Goal: Communication & Community: Answer question/provide support

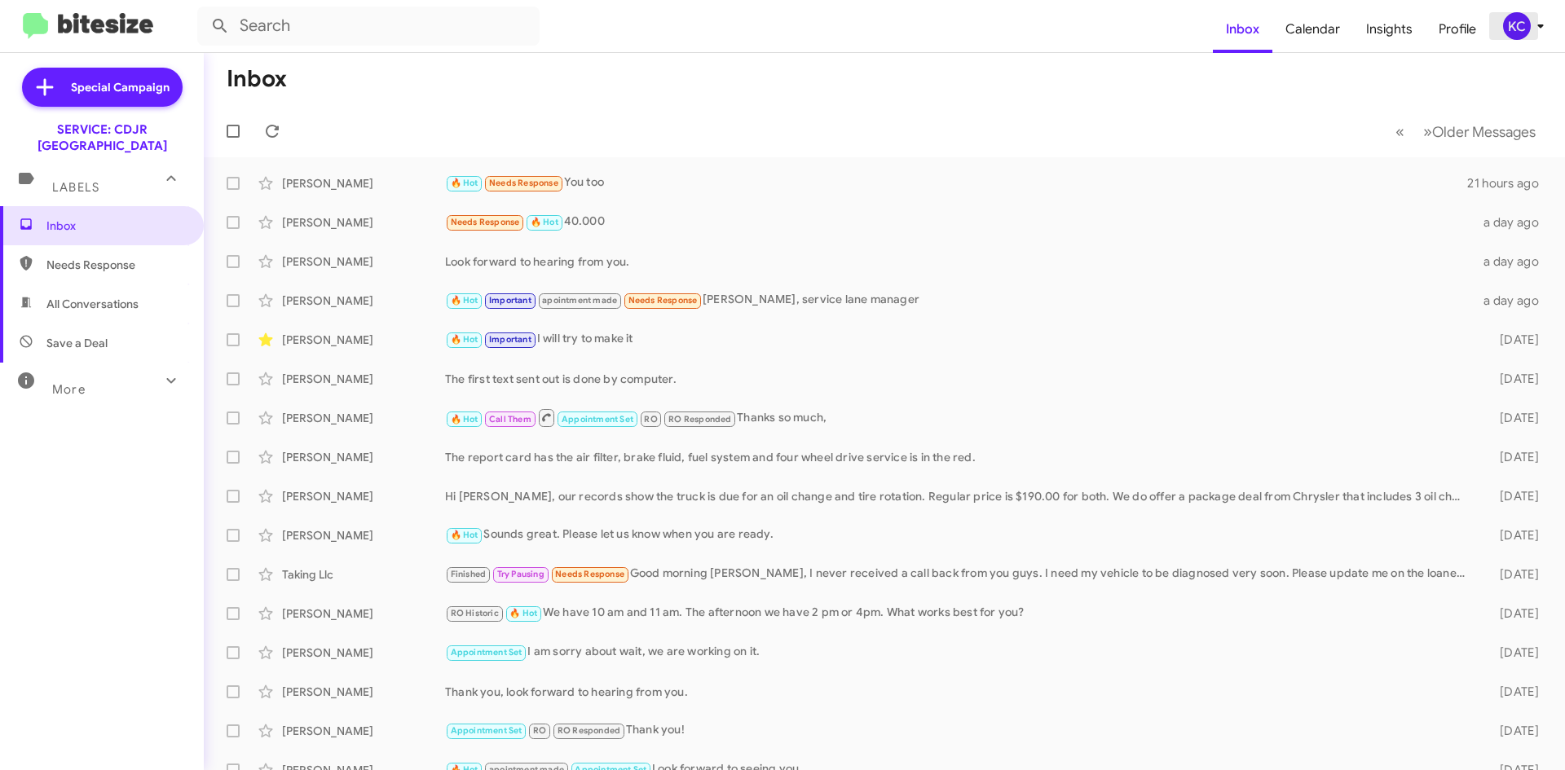
click at [1532, 26] on icon at bounding box center [1541, 26] width 20 height 20
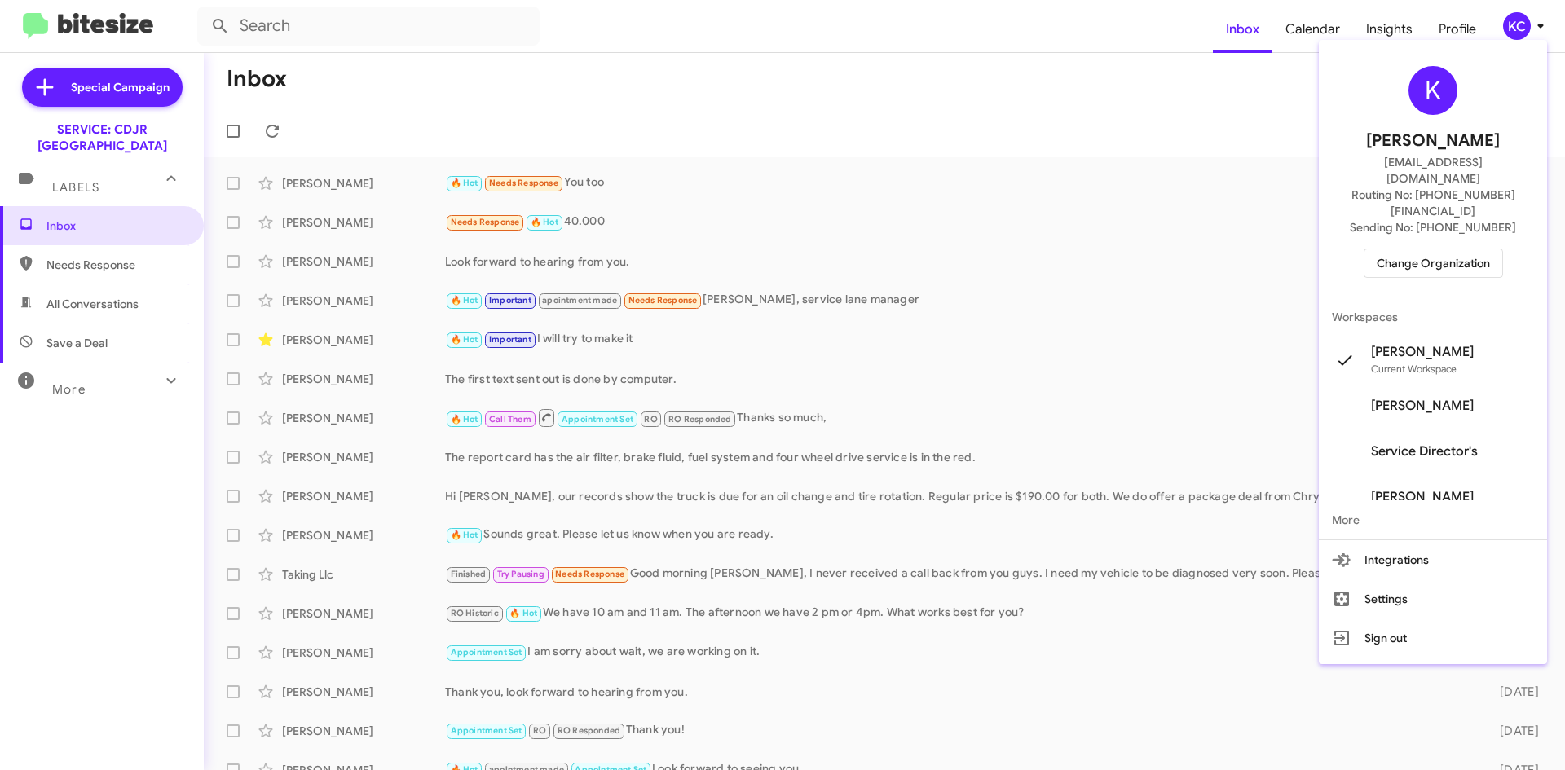
click at [1452, 249] on span "Change Organization" at bounding box center [1433, 263] width 113 height 28
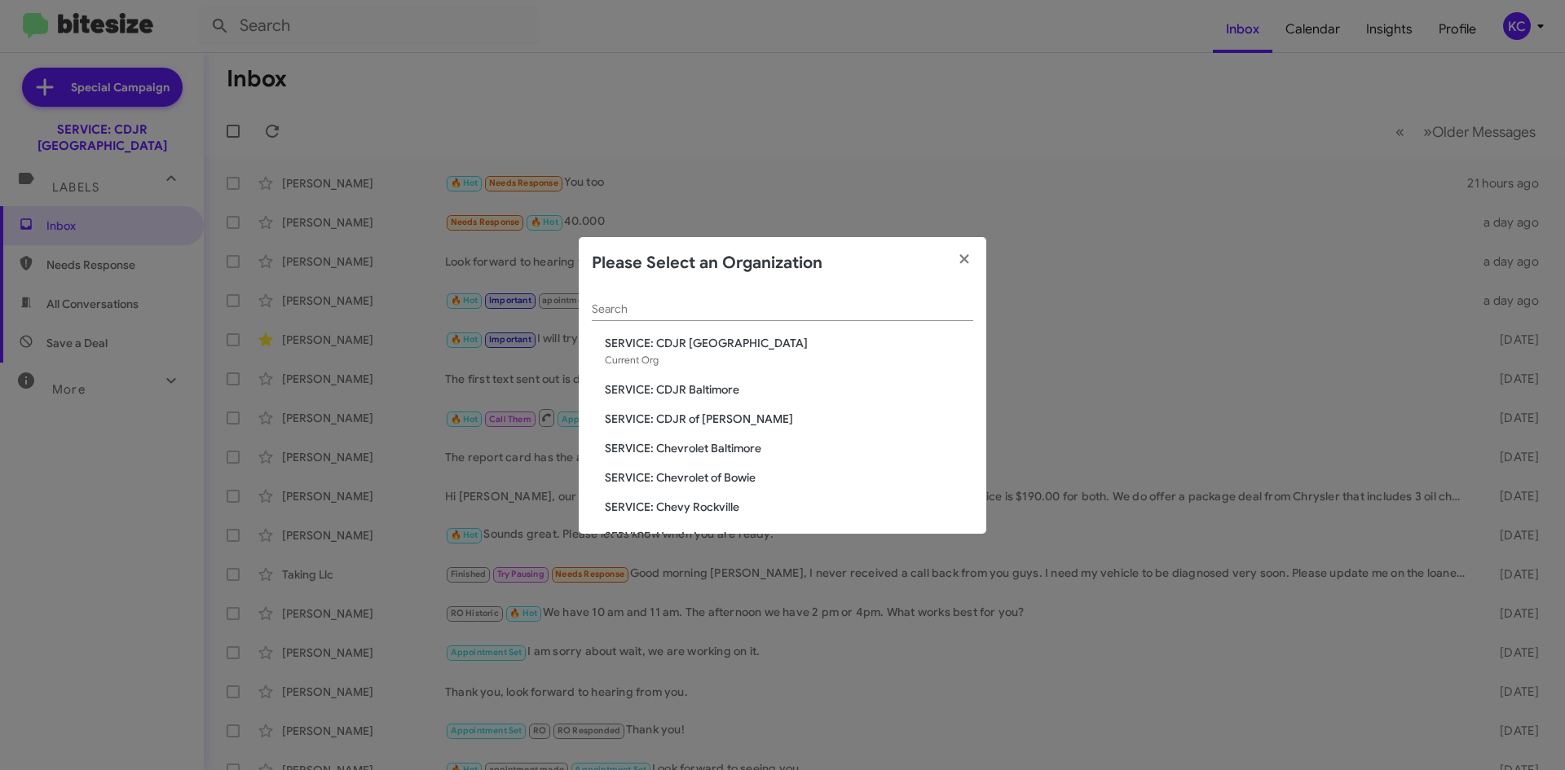
click at [724, 393] on span "SERVICE: CDJR Baltimore" at bounding box center [789, 390] width 368 height 16
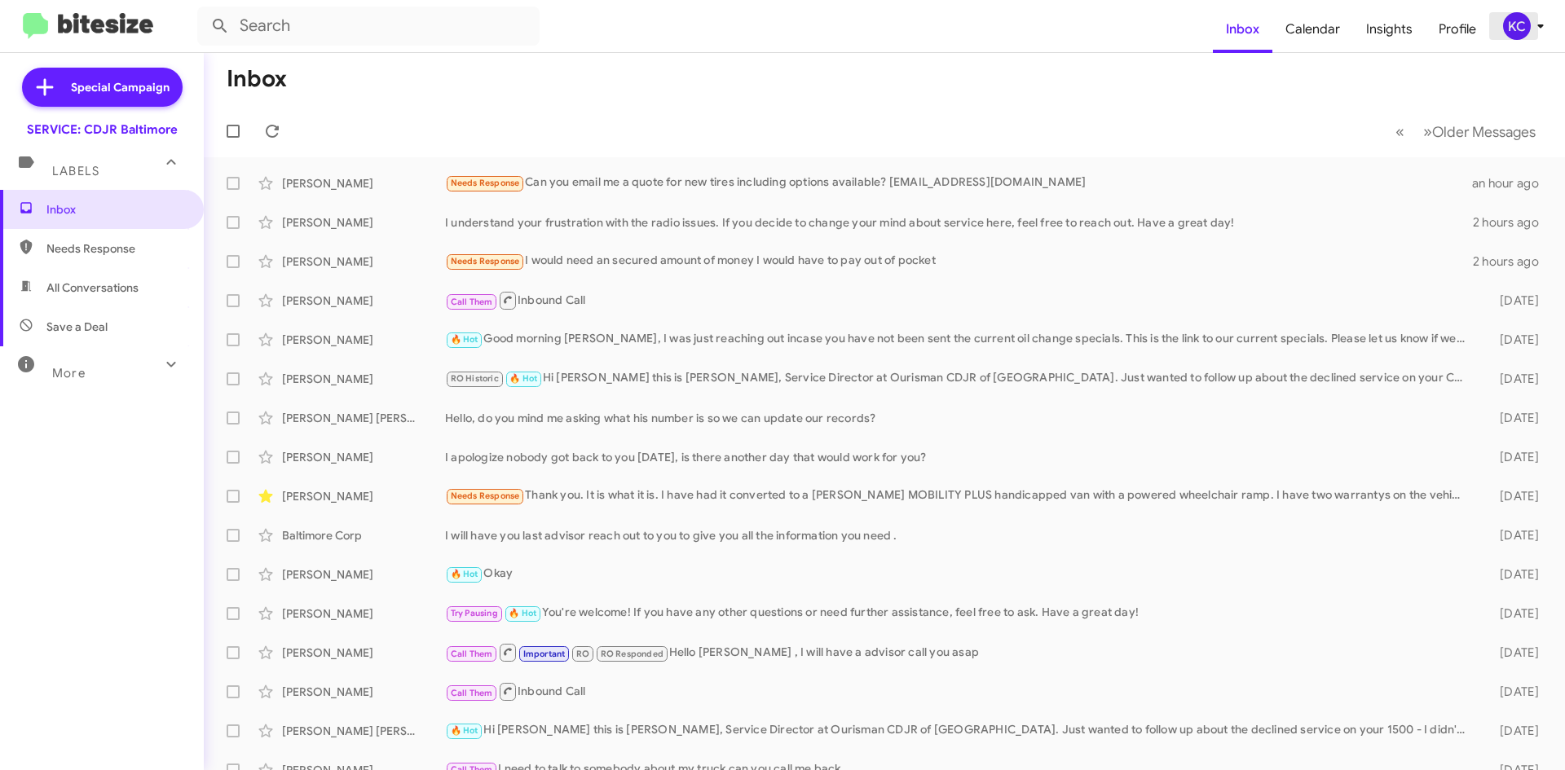
click at [1533, 32] on icon at bounding box center [1541, 26] width 20 height 20
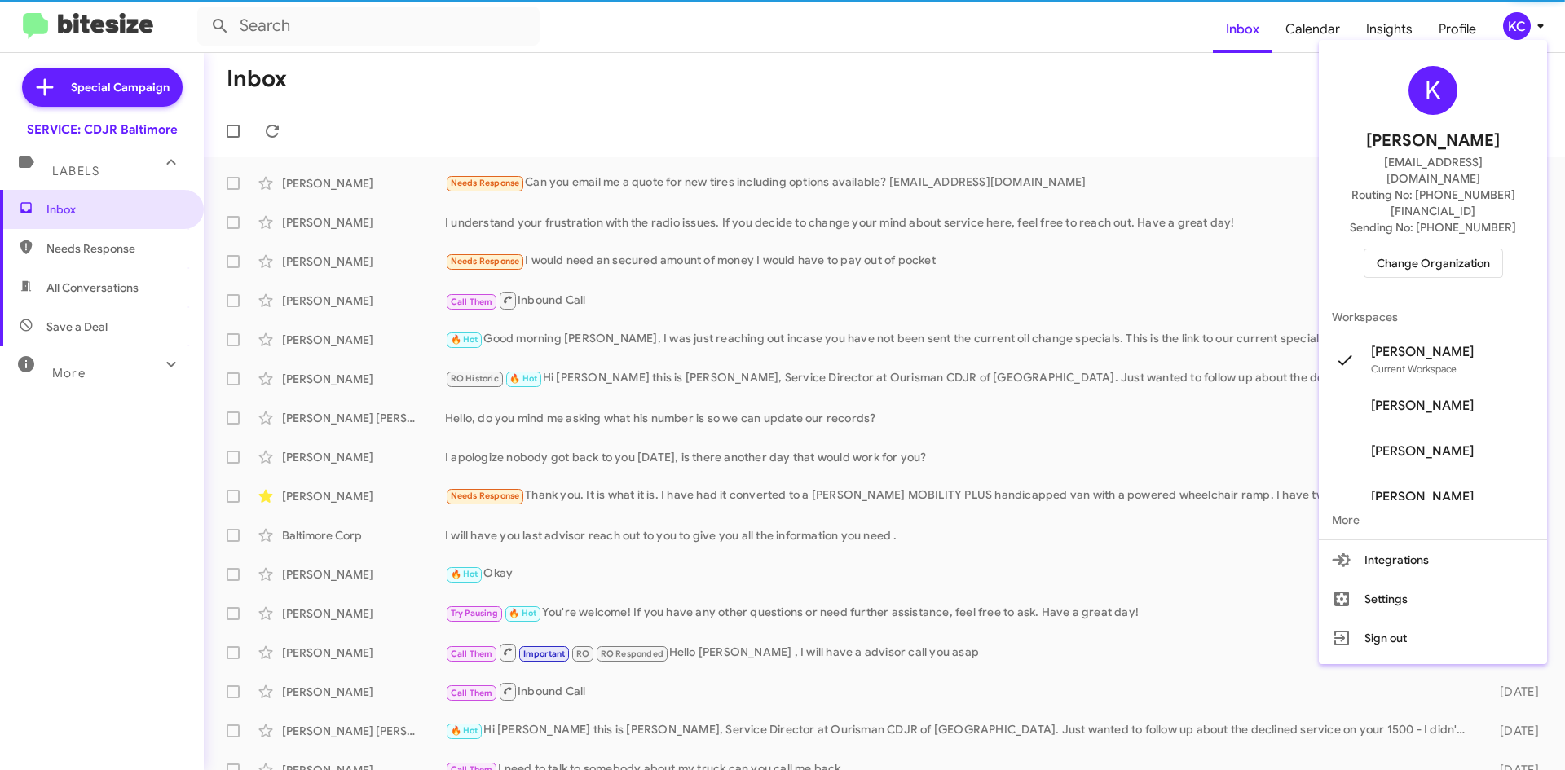
click at [1478, 249] on span "Change Organization" at bounding box center [1433, 263] width 113 height 28
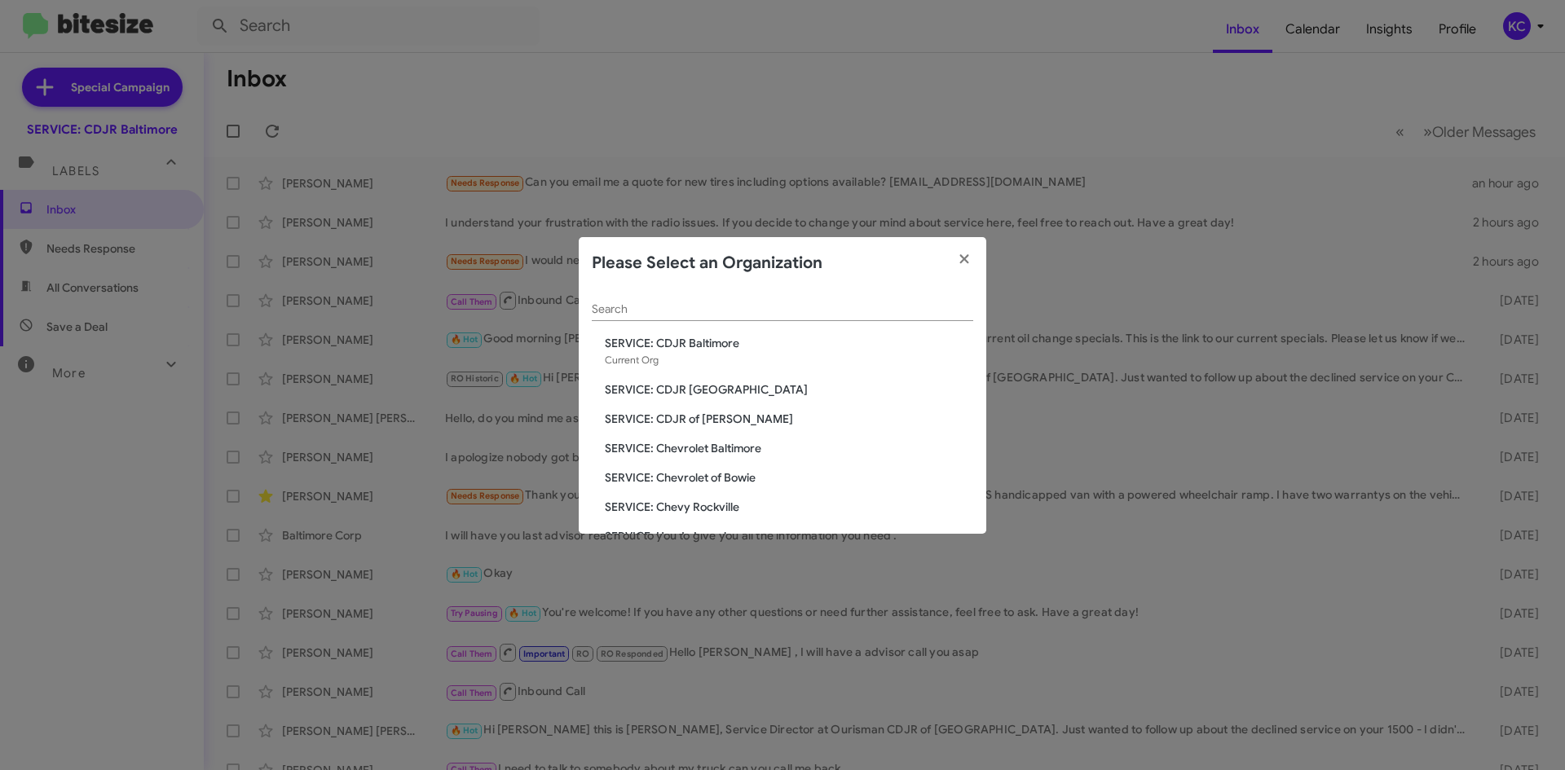
click at [704, 413] on span "SERVICE: CDJR of [PERSON_NAME]" at bounding box center [789, 419] width 368 height 16
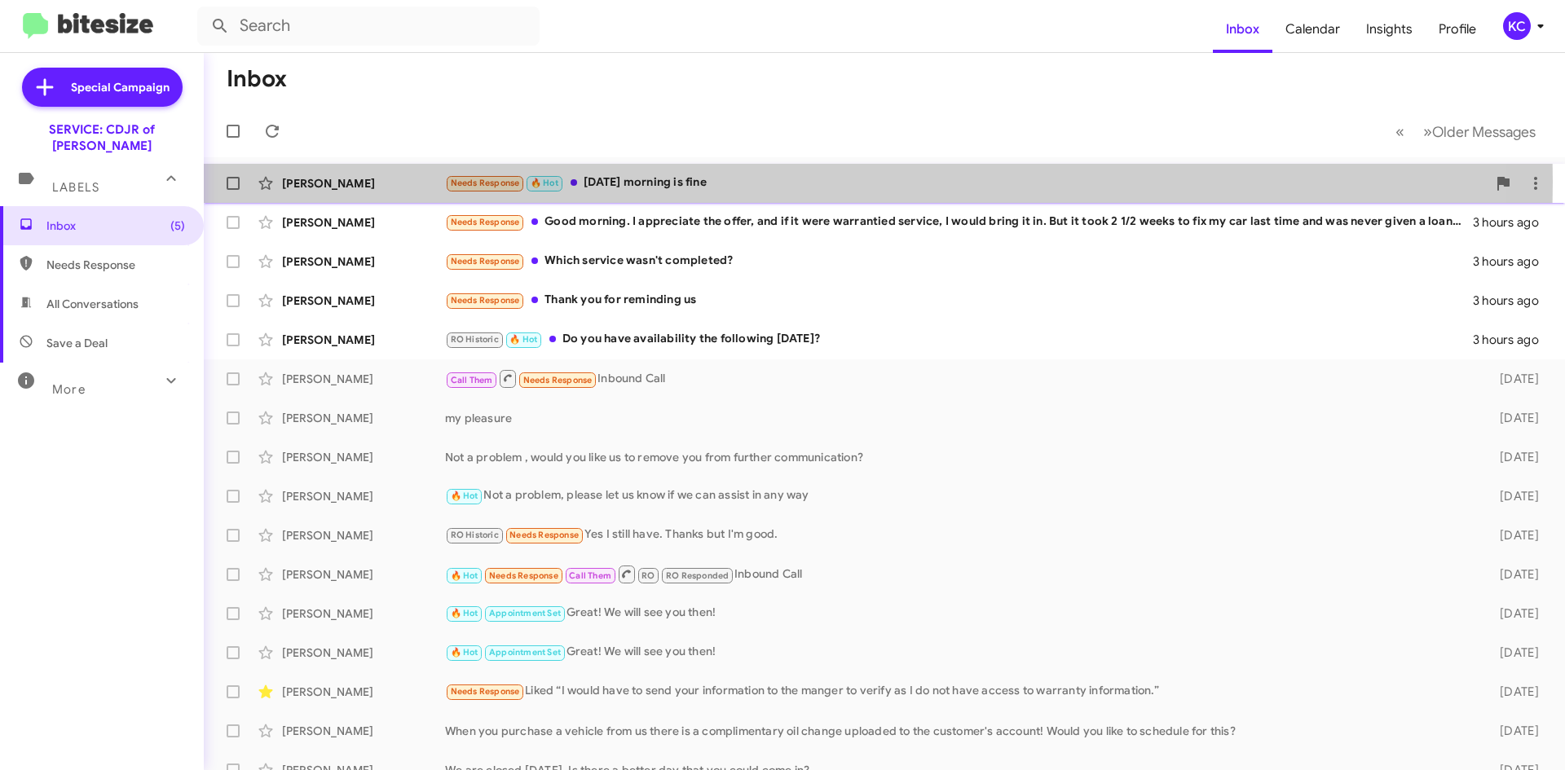
click at [598, 182] on div "Needs Response 🔥 Hot [DATE] morning is fine" at bounding box center [966, 183] width 1042 height 19
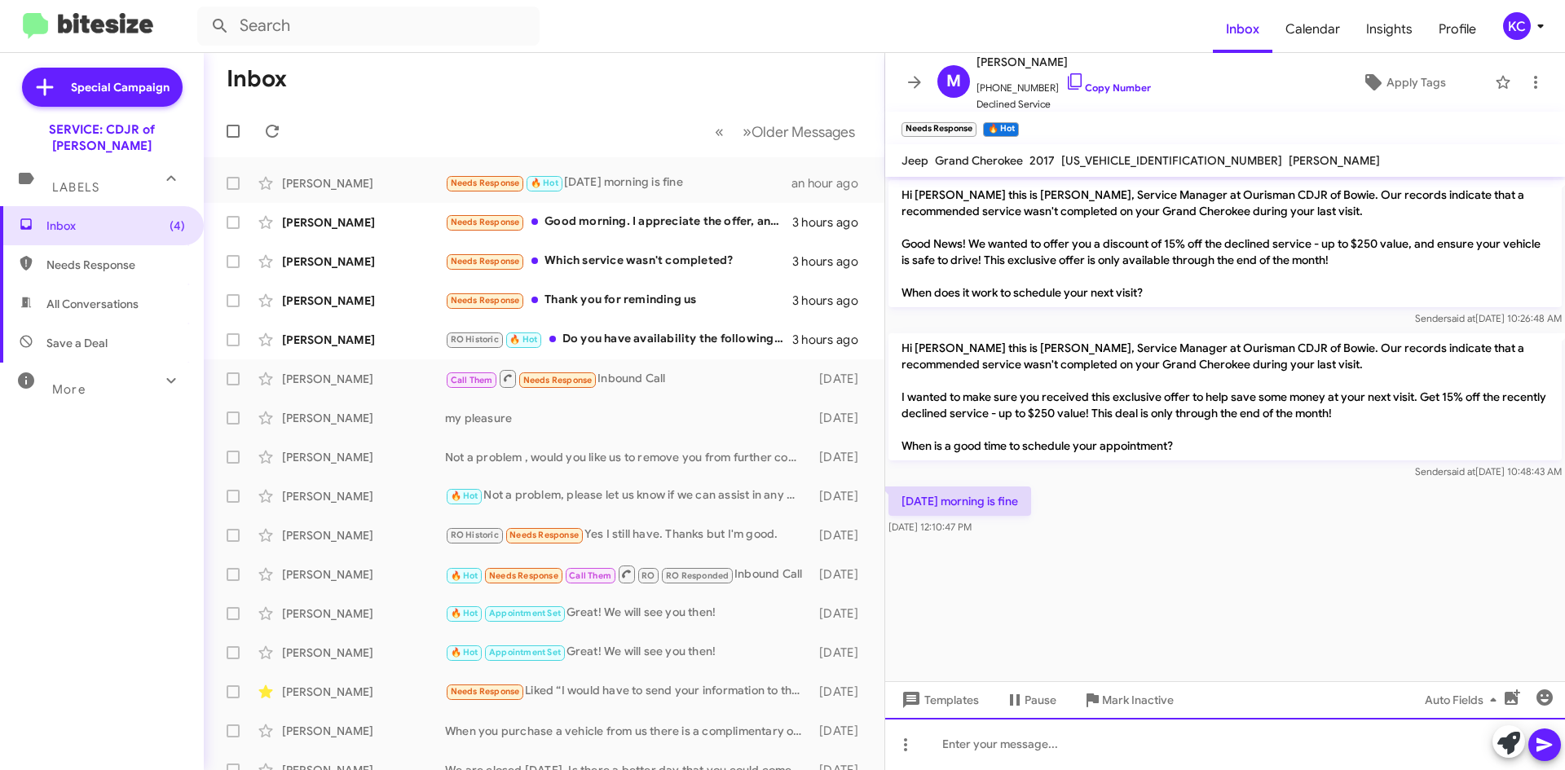
click at [1039, 749] on div at bounding box center [1225, 744] width 680 height 52
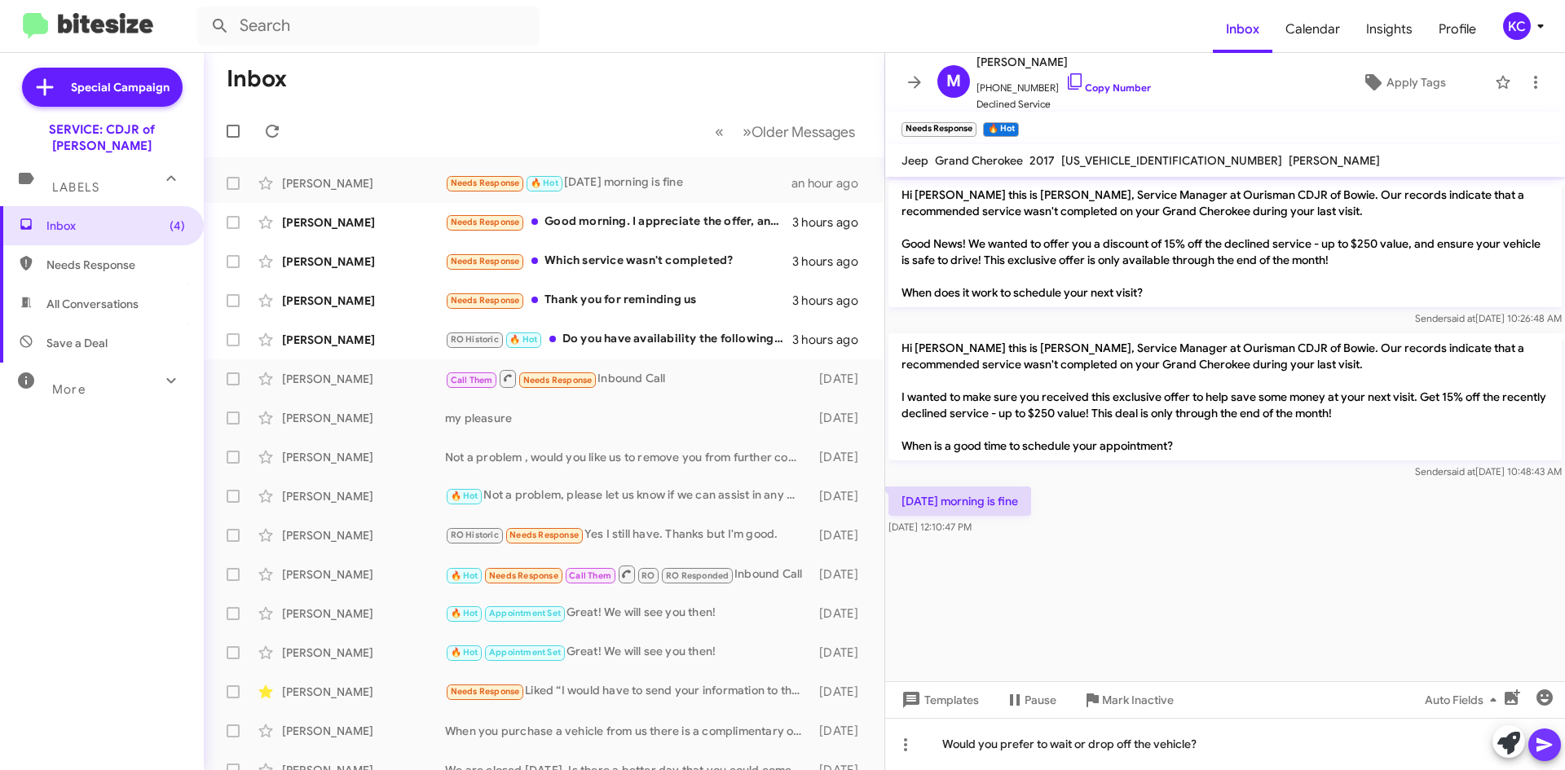
click at [1547, 741] on icon at bounding box center [1545, 745] width 20 height 20
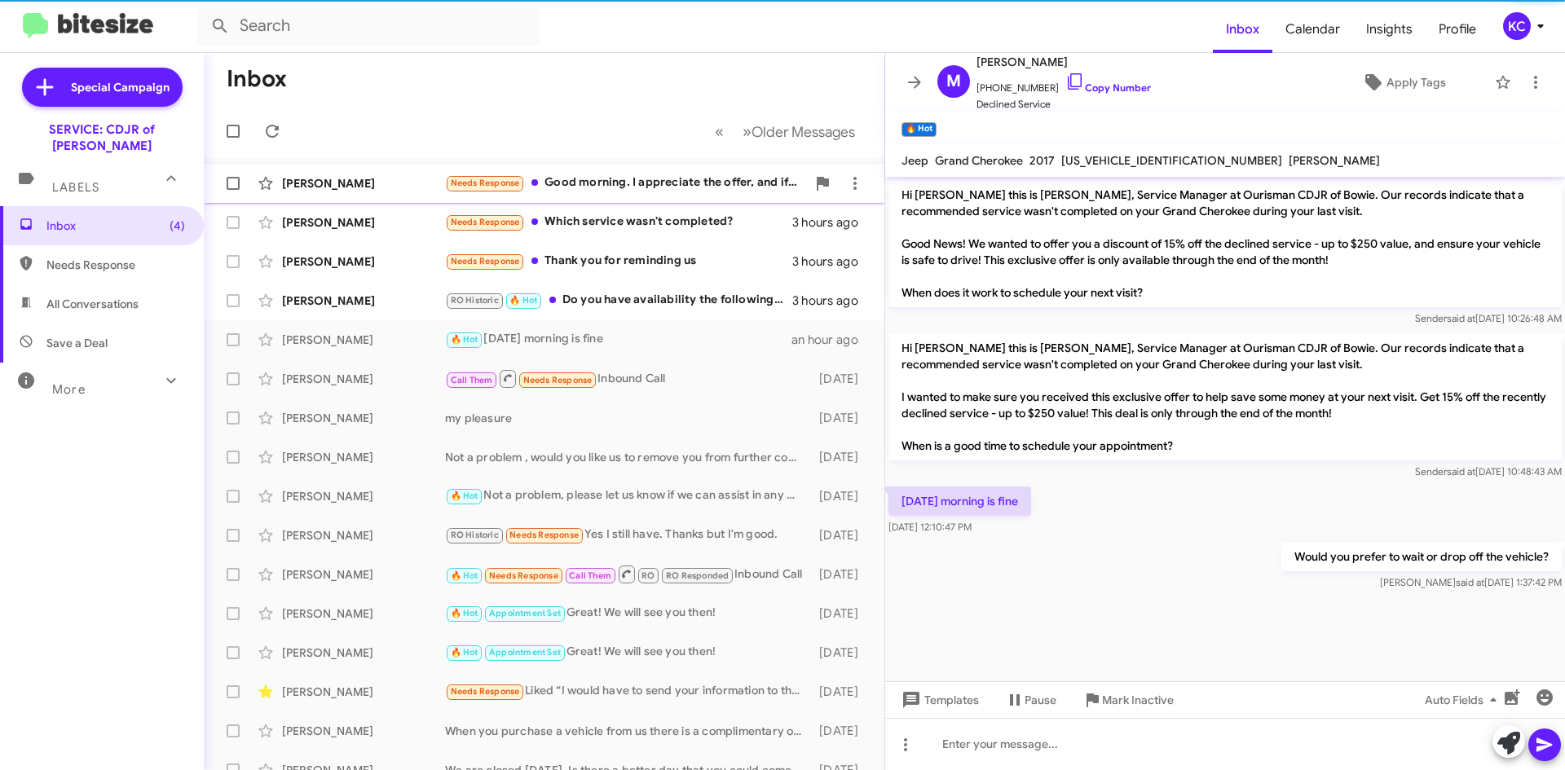
click at [649, 181] on div "Needs Response Good morning. I appreciate the offer, and if it were warrantied …" at bounding box center [625, 183] width 361 height 19
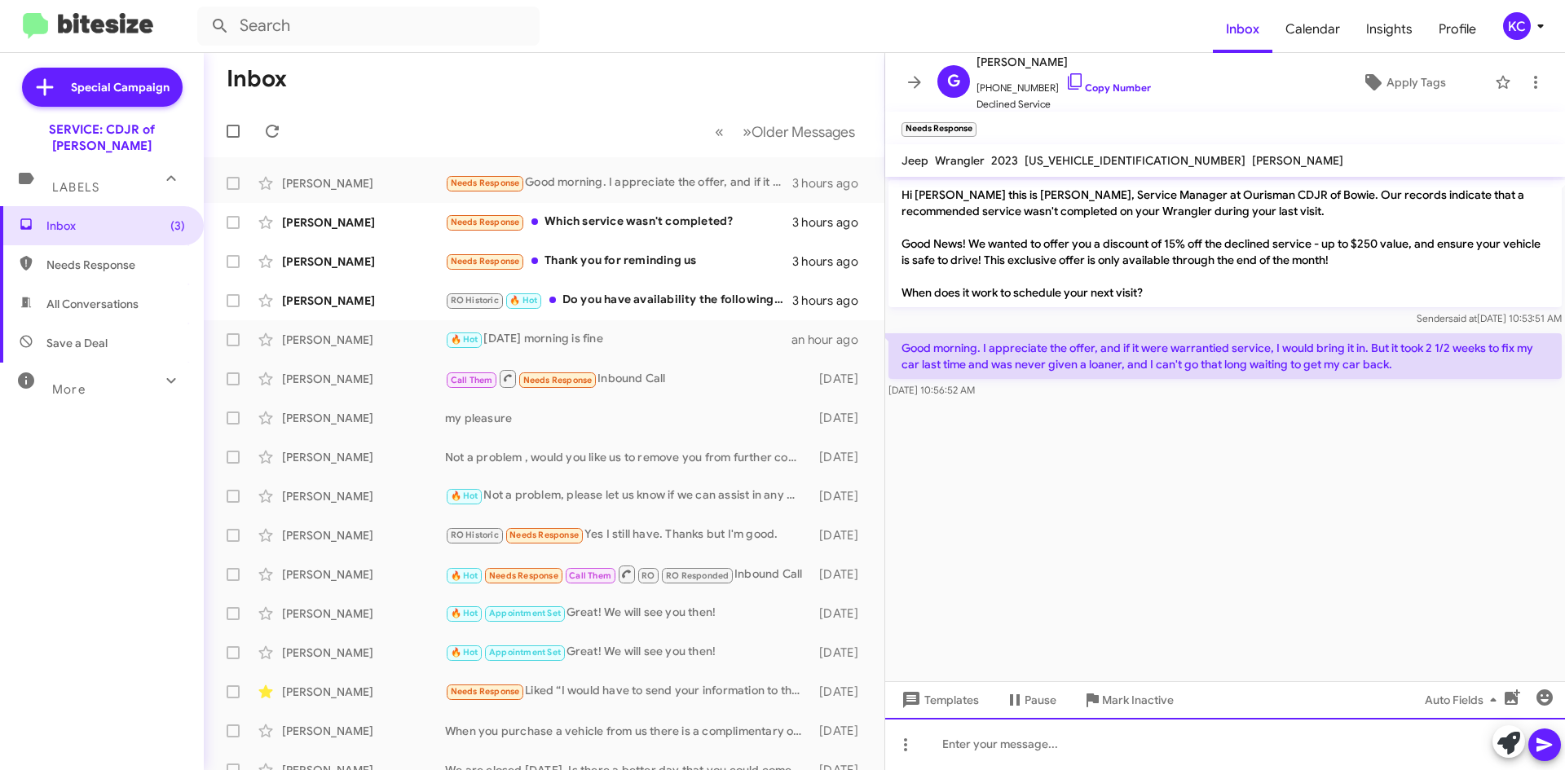
click at [1210, 743] on div at bounding box center [1225, 744] width 680 height 52
click at [1239, 741] on div "I am sorry to hear that you had a bad experience" at bounding box center [1225, 744] width 680 height 52
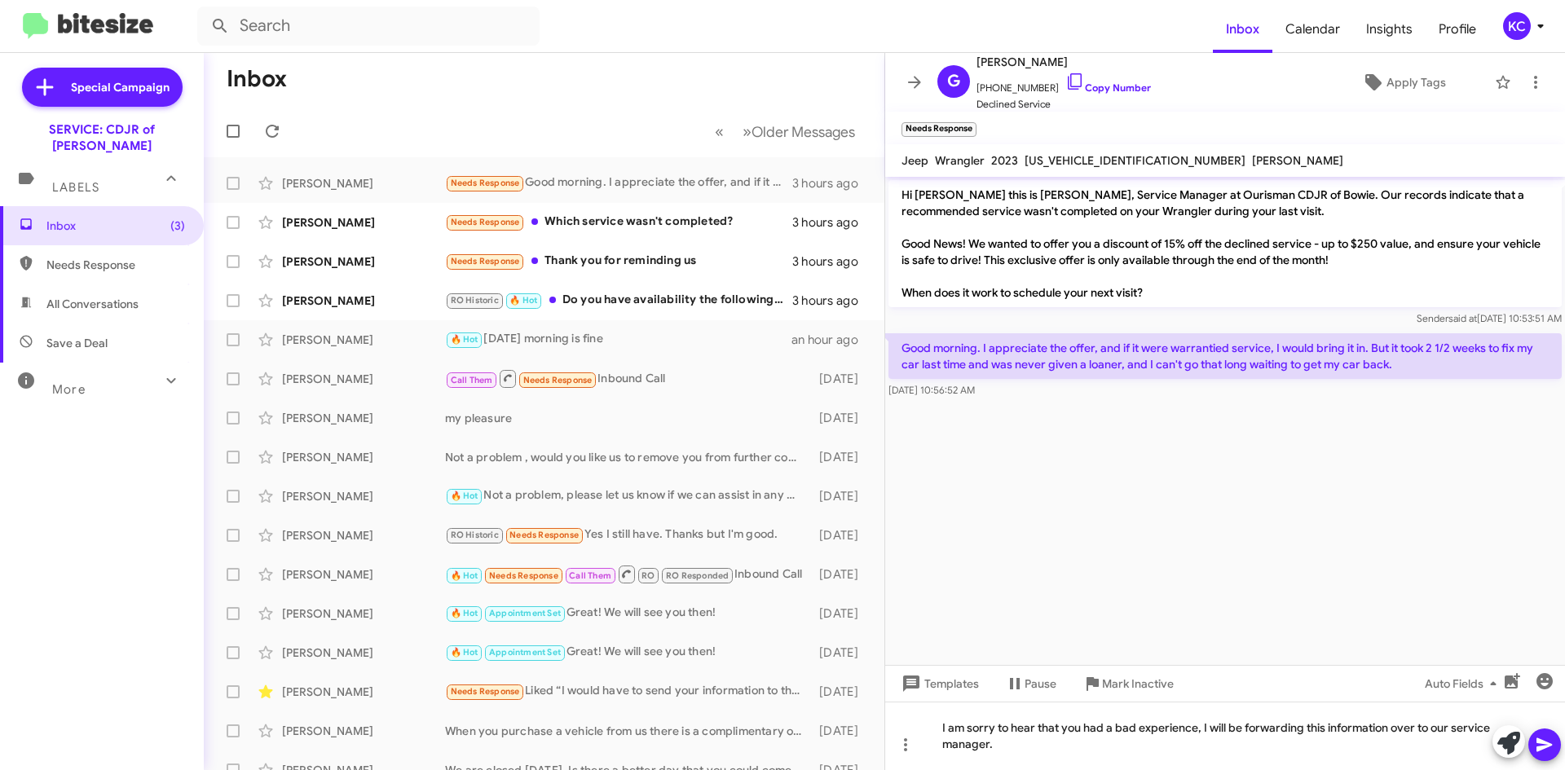
click at [1536, 736] on icon at bounding box center [1545, 745] width 20 height 20
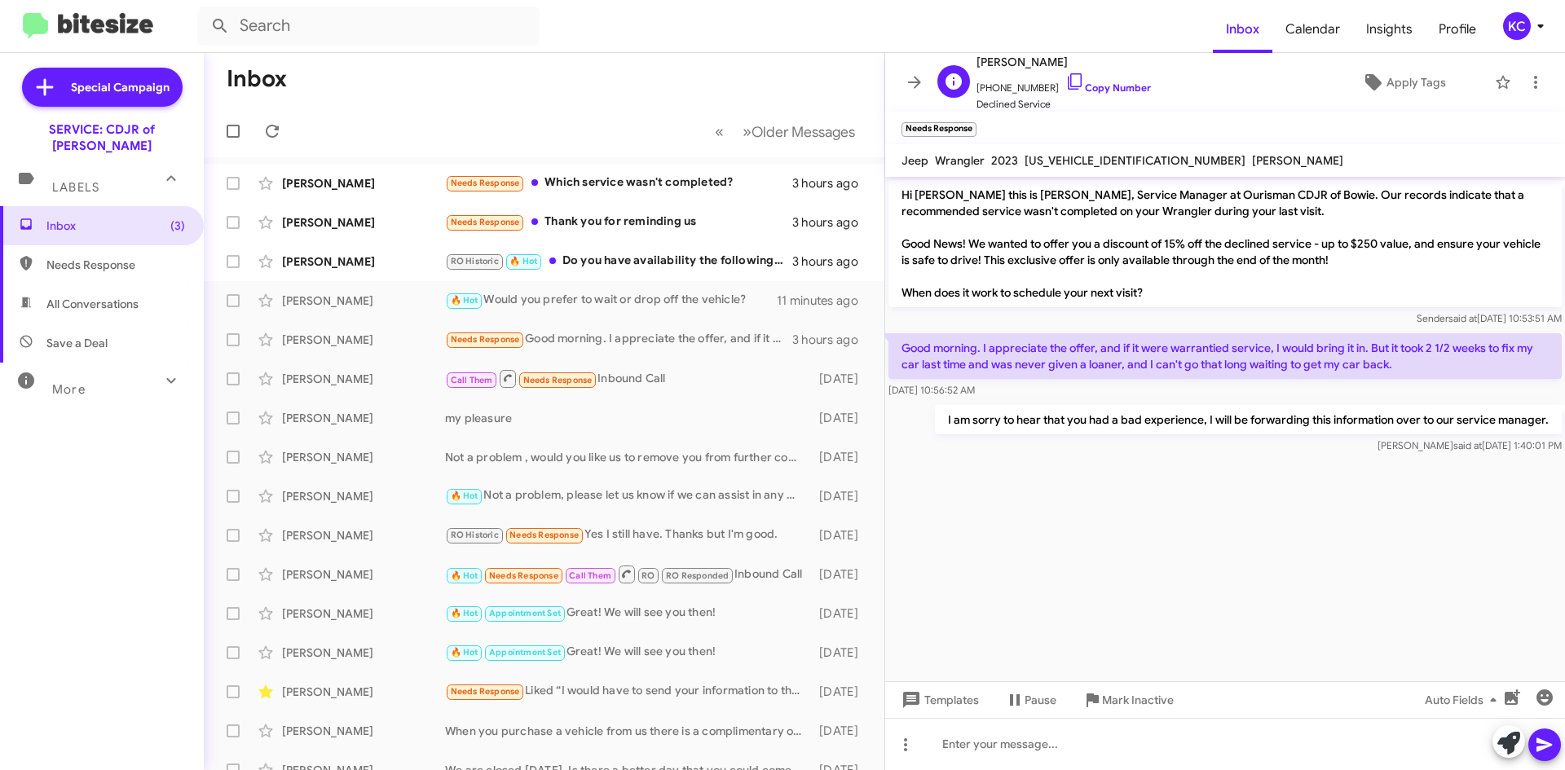
drag, startPoint x: 1051, startPoint y: 78, endPoint x: 1044, endPoint y: 87, distance: 11.1
click at [1065, 78] on icon at bounding box center [1075, 82] width 20 height 20
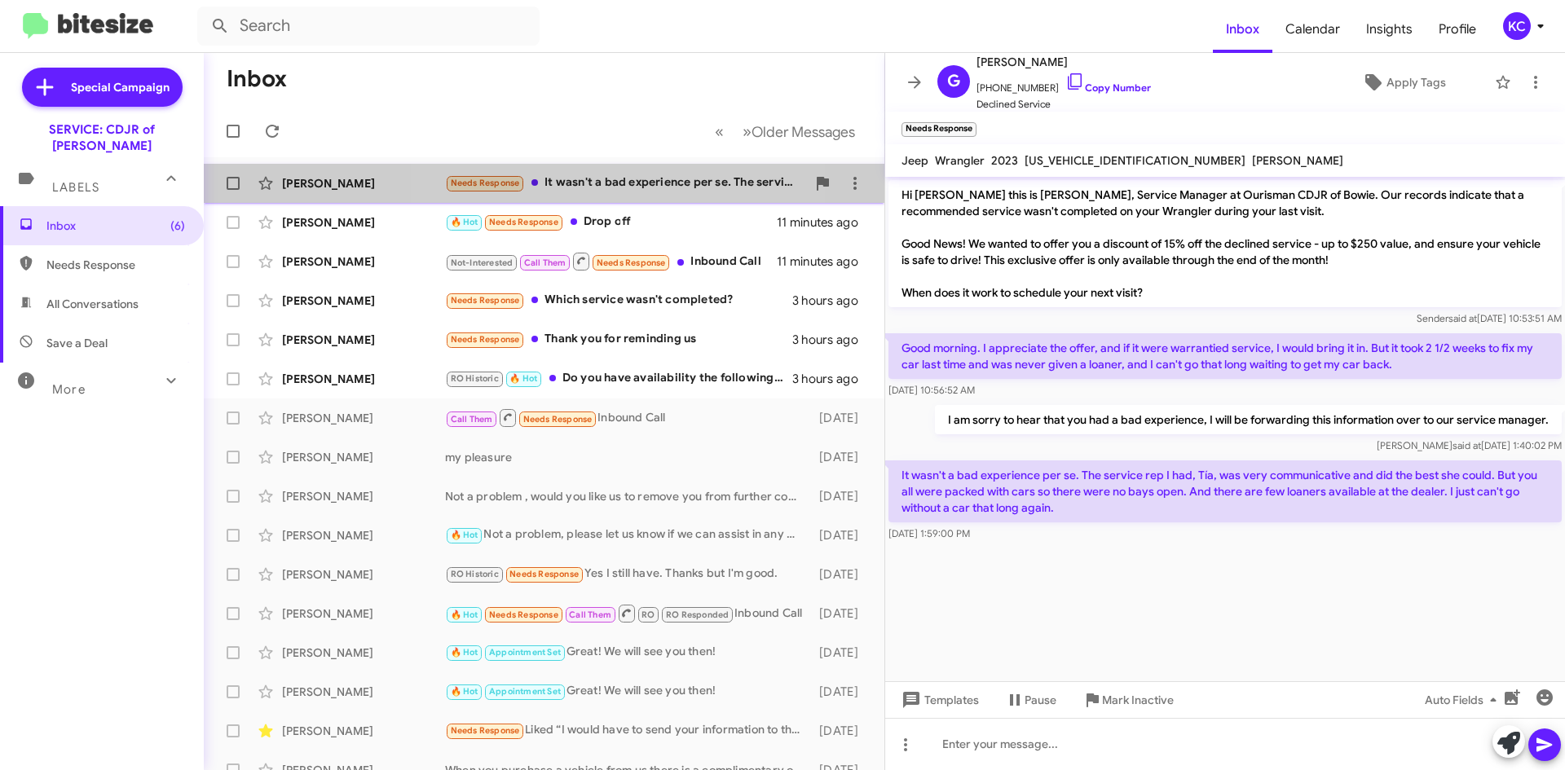
click at [574, 184] on div "Needs Response It wasn't a bad experience per se. The service rep I had, Tía, w…" at bounding box center [625, 183] width 361 height 19
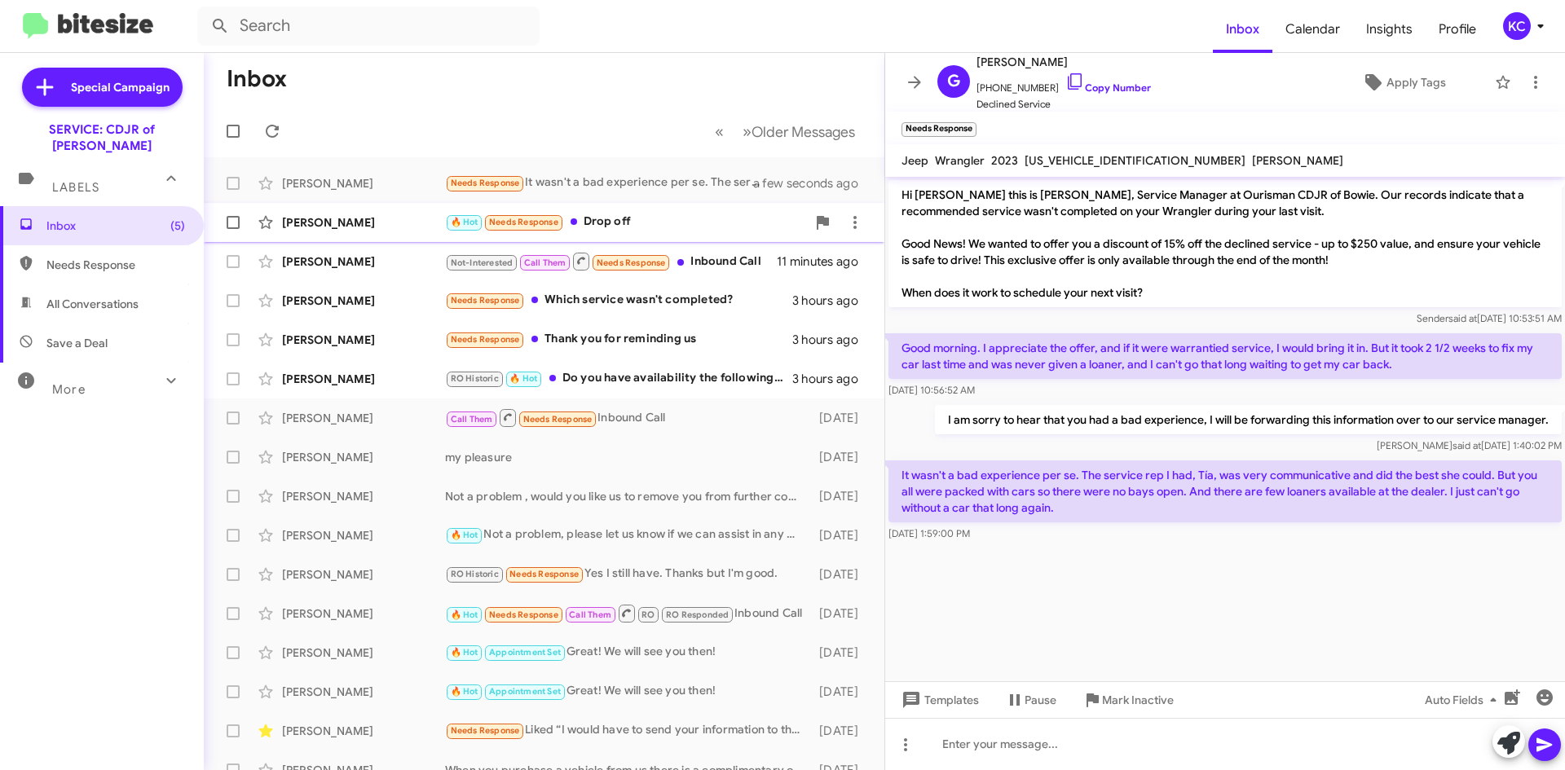
click at [594, 219] on div "🔥 Hot Needs Response Drop off" at bounding box center [625, 222] width 361 height 19
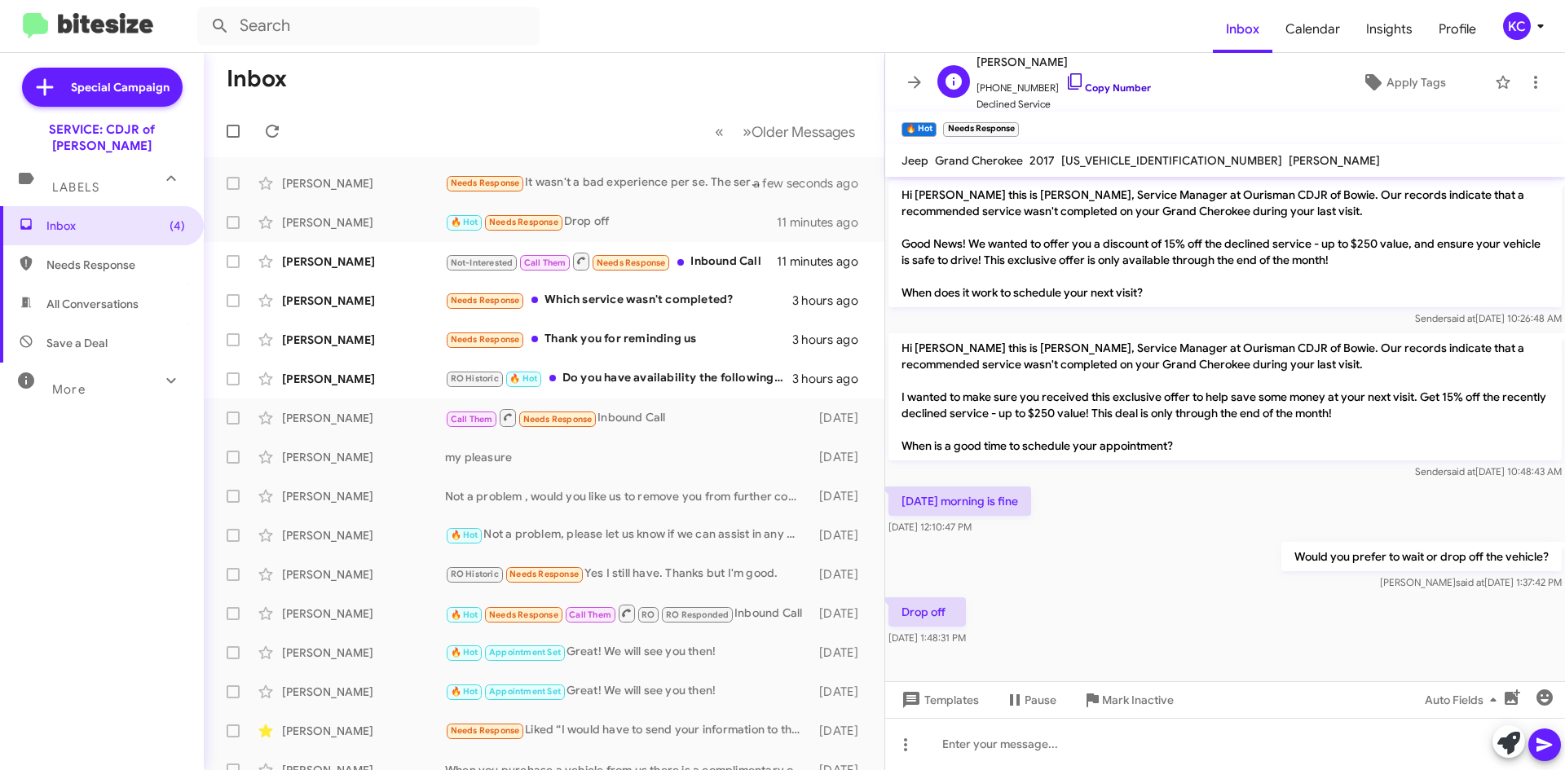
click at [1068, 74] on icon at bounding box center [1075, 81] width 14 height 16
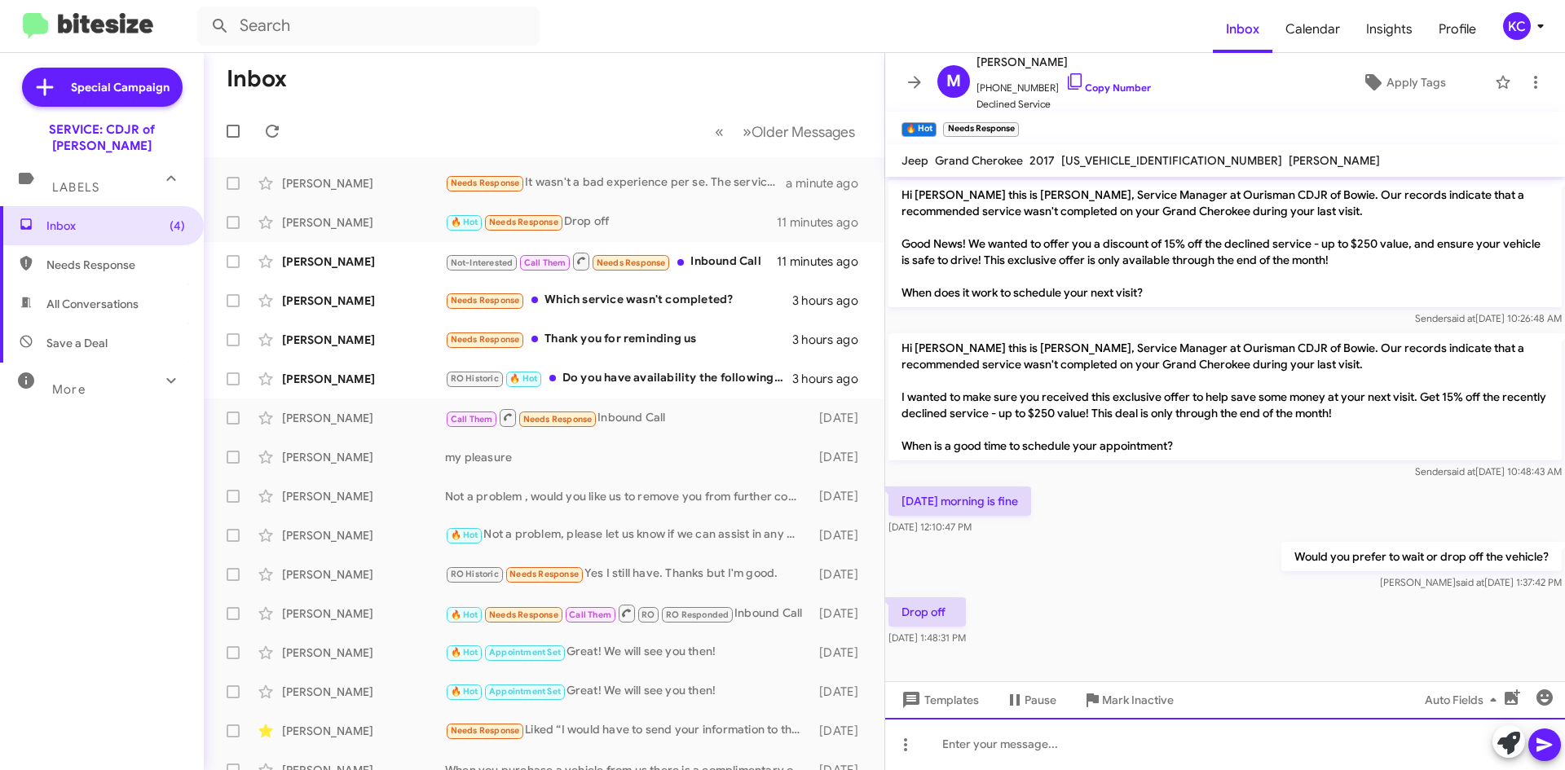
click at [1084, 752] on div at bounding box center [1225, 744] width 680 height 52
click at [1190, 764] on div at bounding box center [1225, 744] width 680 height 52
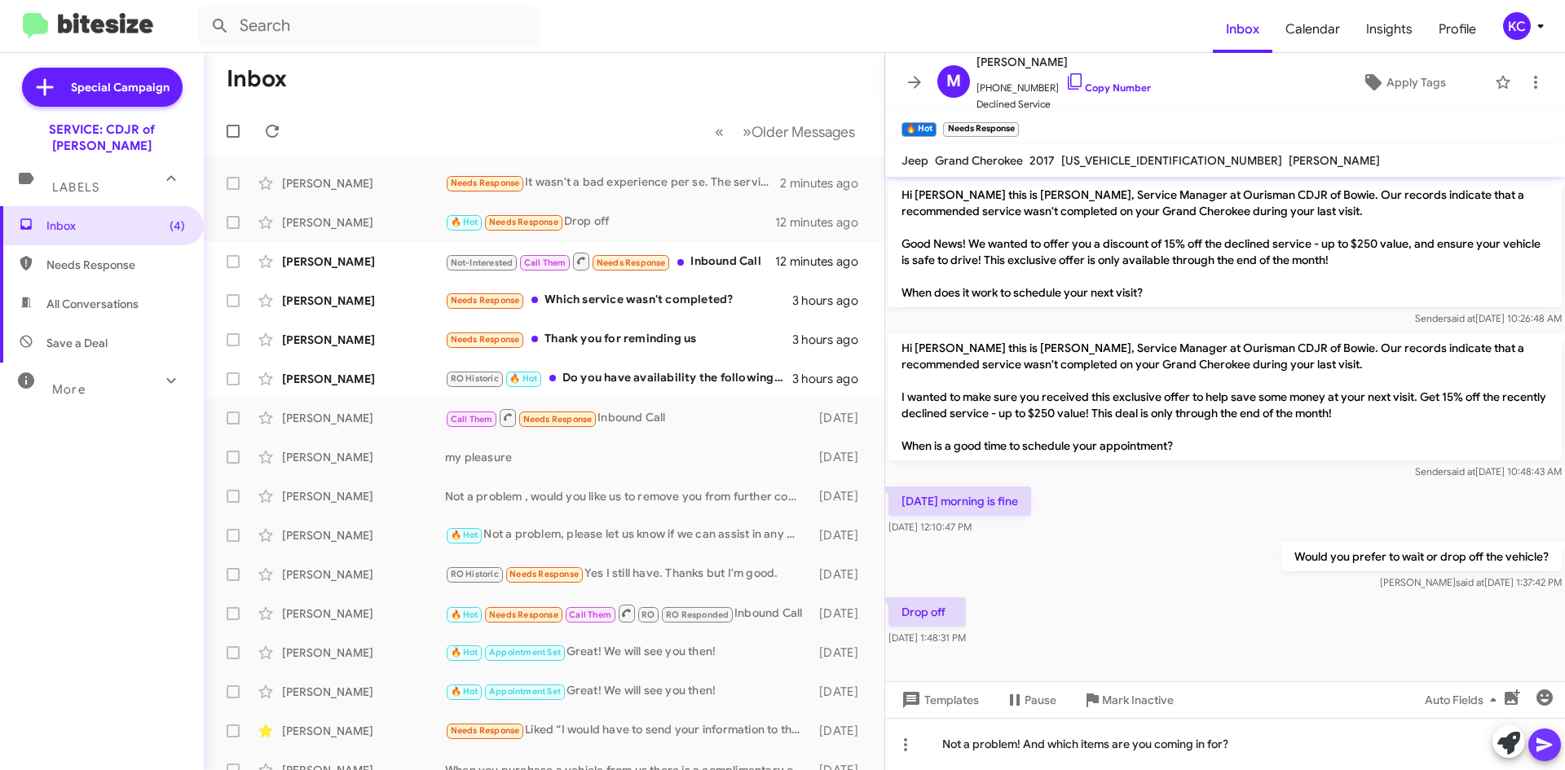
click at [1534, 745] on button at bounding box center [1545, 745] width 33 height 33
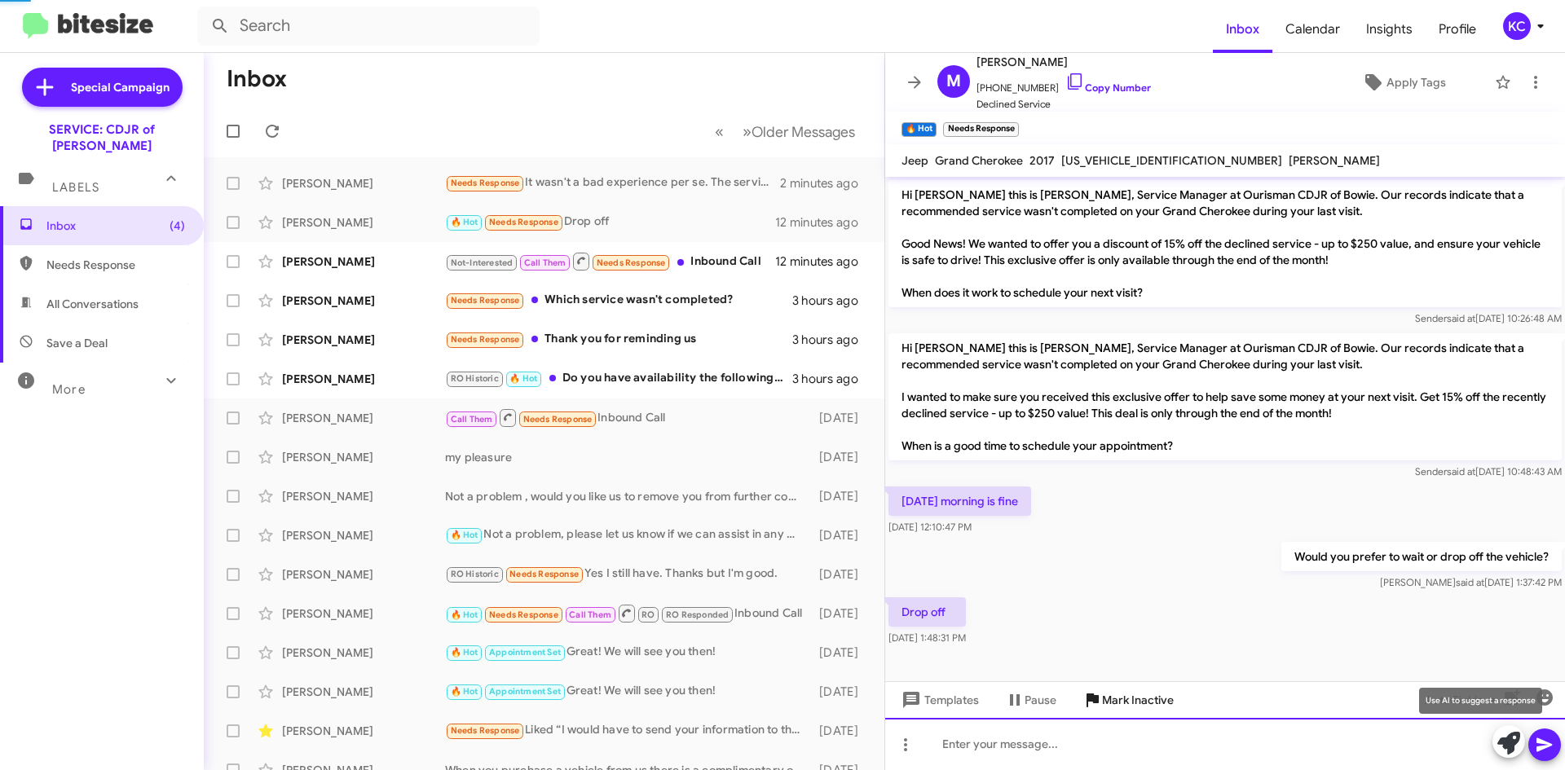
scroll to position [48, 0]
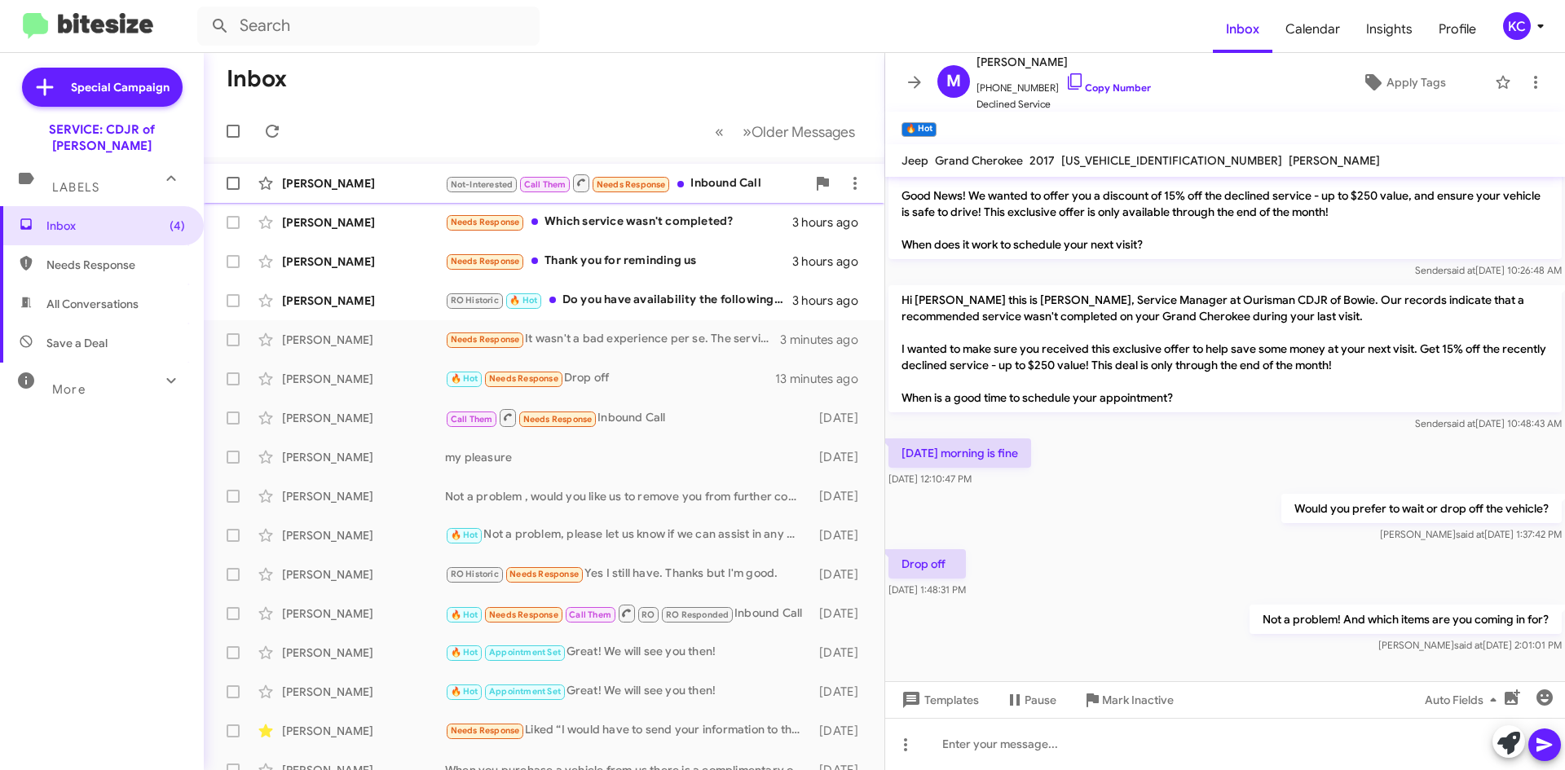
click at [720, 187] on div "Not-Interested Call Them Needs Response Inbound Call" at bounding box center [625, 183] width 361 height 20
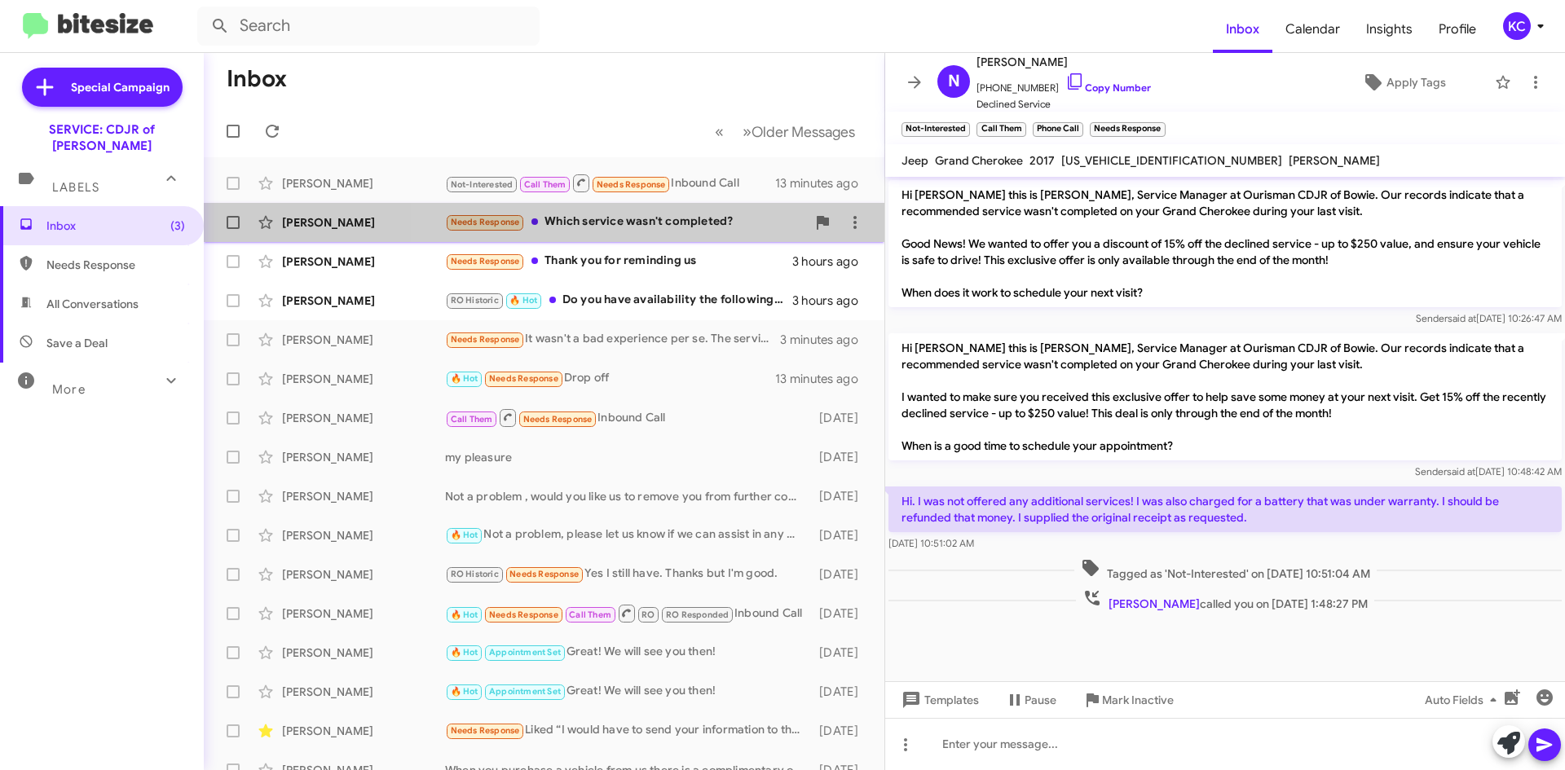
click at [706, 232] on div "Needs Response Which service wasn't completed?" at bounding box center [625, 222] width 361 height 19
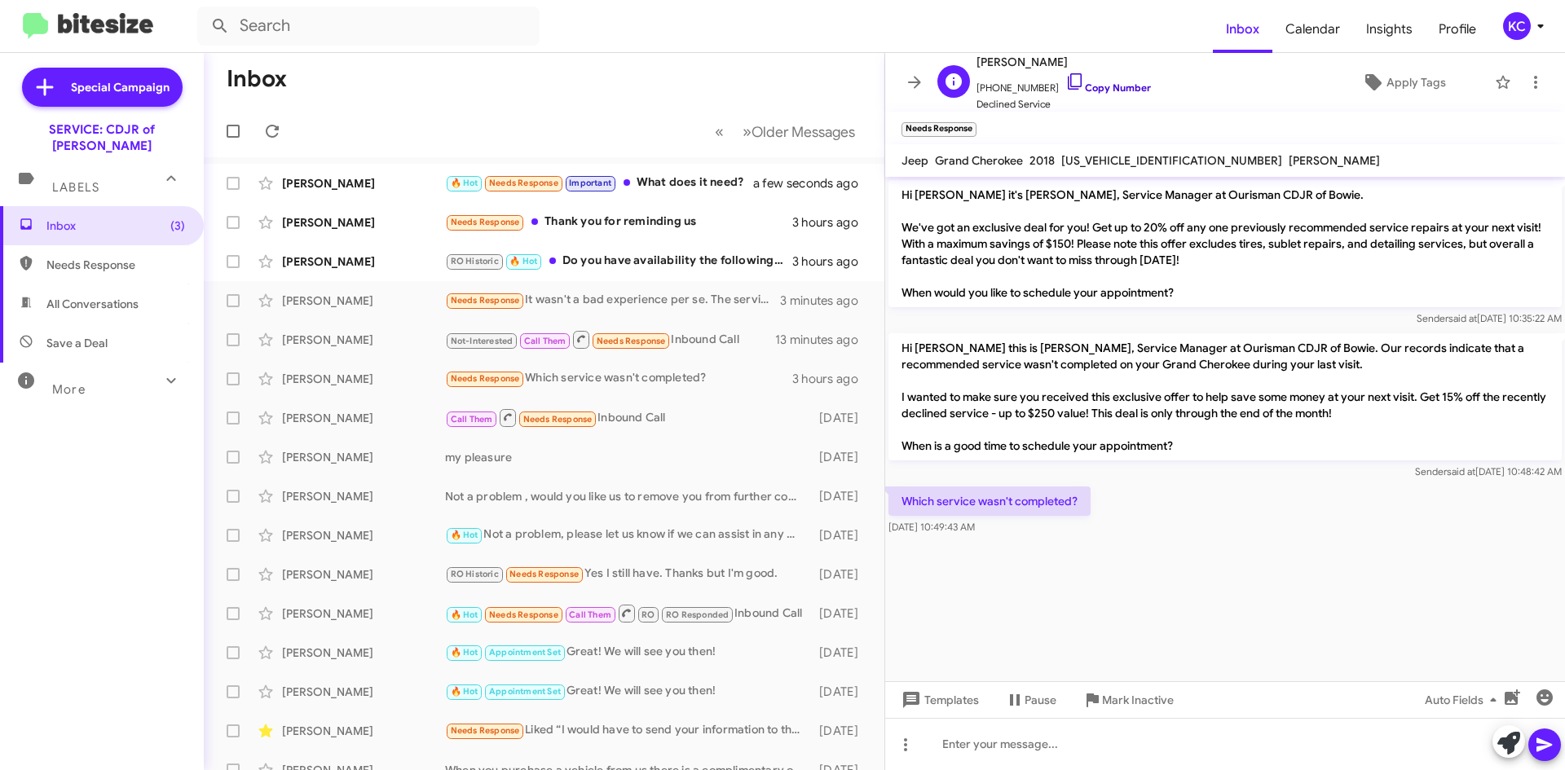
click at [1065, 79] on icon at bounding box center [1075, 82] width 20 height 20
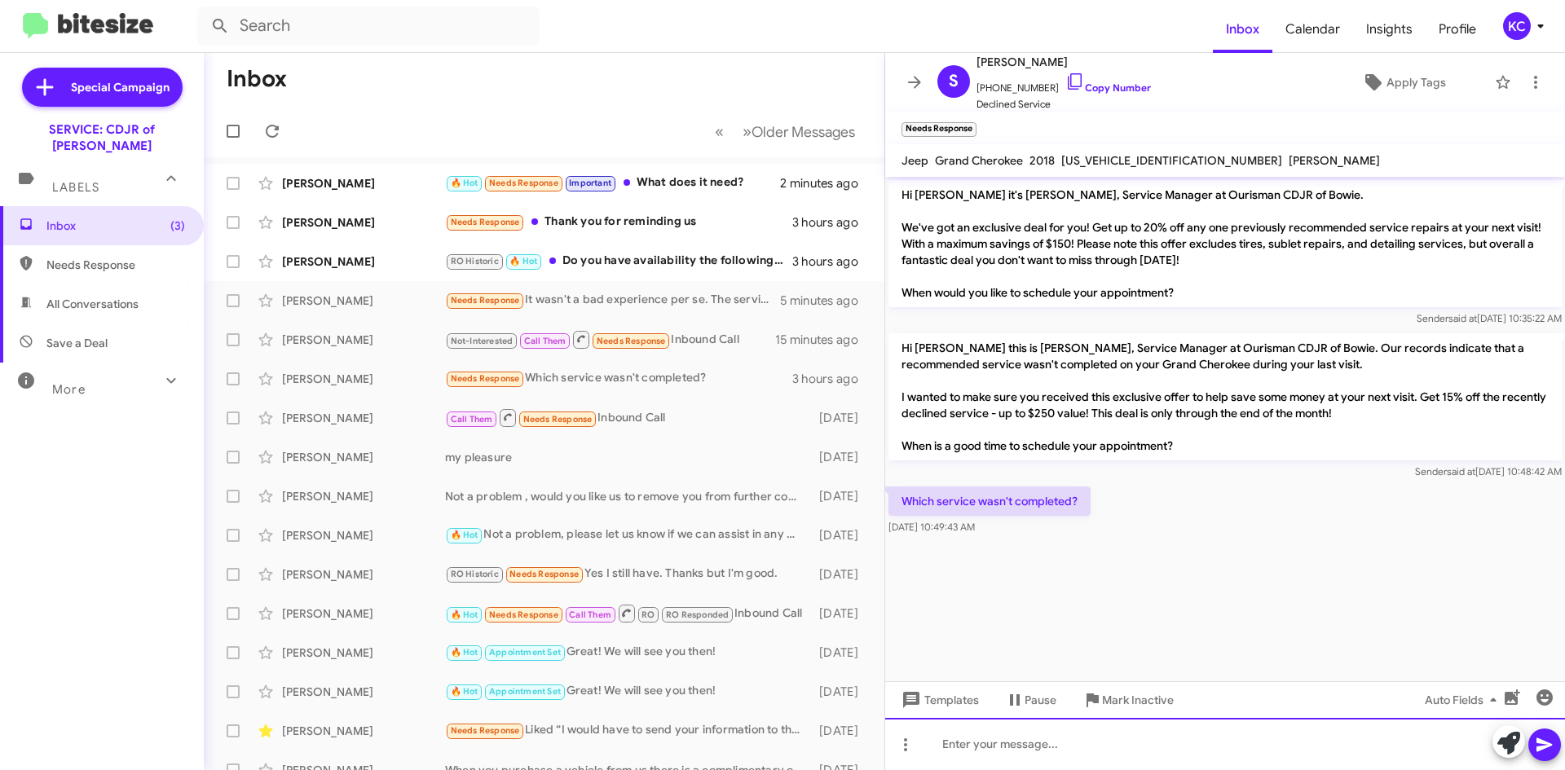
click at [1045, 742] on div at bounding box center [1225, 744] width 680 height 52
drag, startPoint x: 1073, startPoint y: 746, endPoint x: 1079, endPoint y: 763, distance: 18.3
click at [1074, 746] on div "Rear differential service, transfer case," at bounding box center [1225, 744] width 680 height 52
click at [1272, 734] on div "Rear differential service, front differential, transfer case," at bounding box center [1225, 744] width 680 height 52
click at [1400, 744] on div "Rear differential service, front differential, transfer case, front pads and ro…" at bounding box center [1225, 744] width 680 height 52
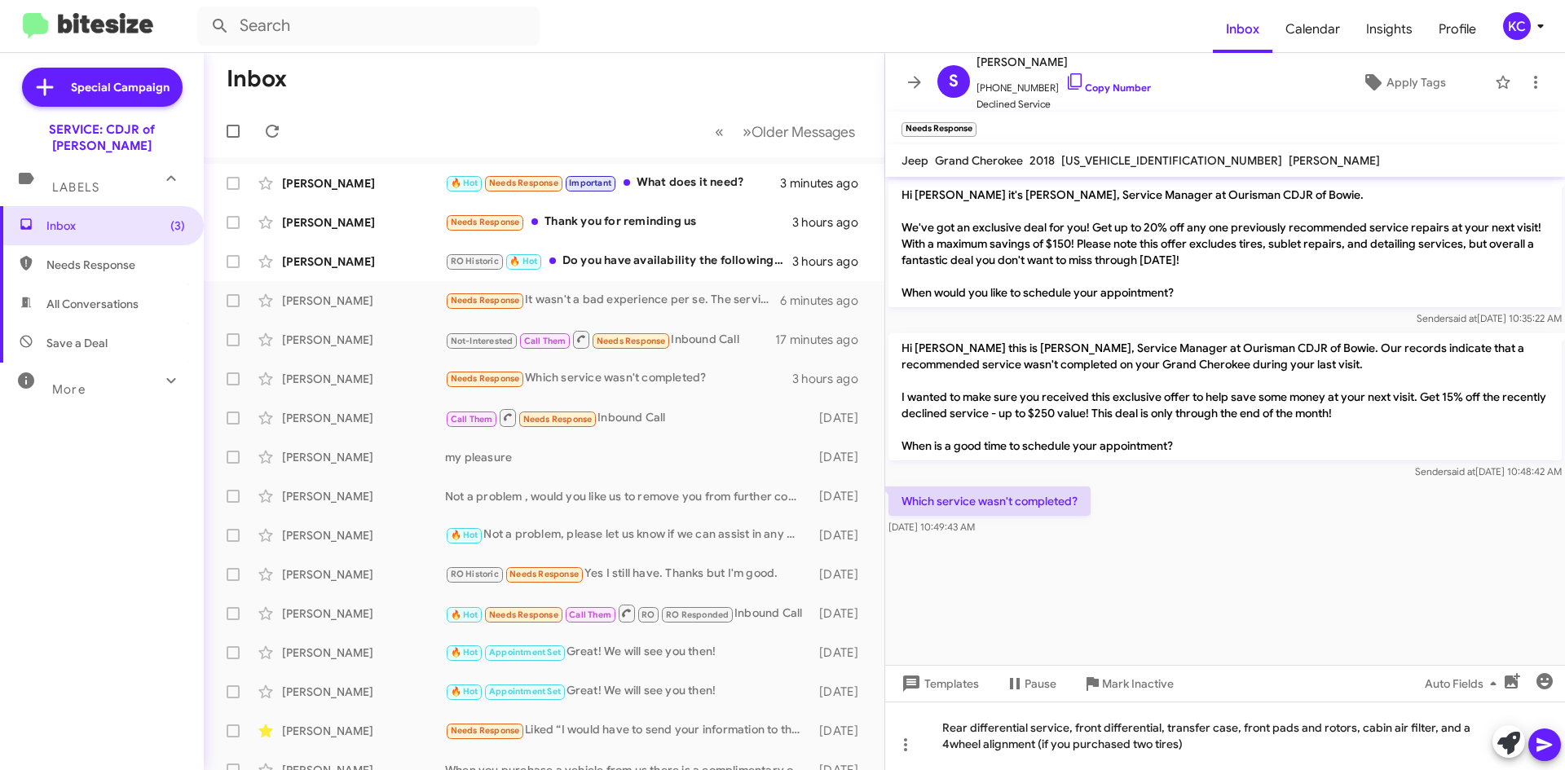
click at [1542, 735] on icon at bounding box center [1545, 745] width 20 height 20
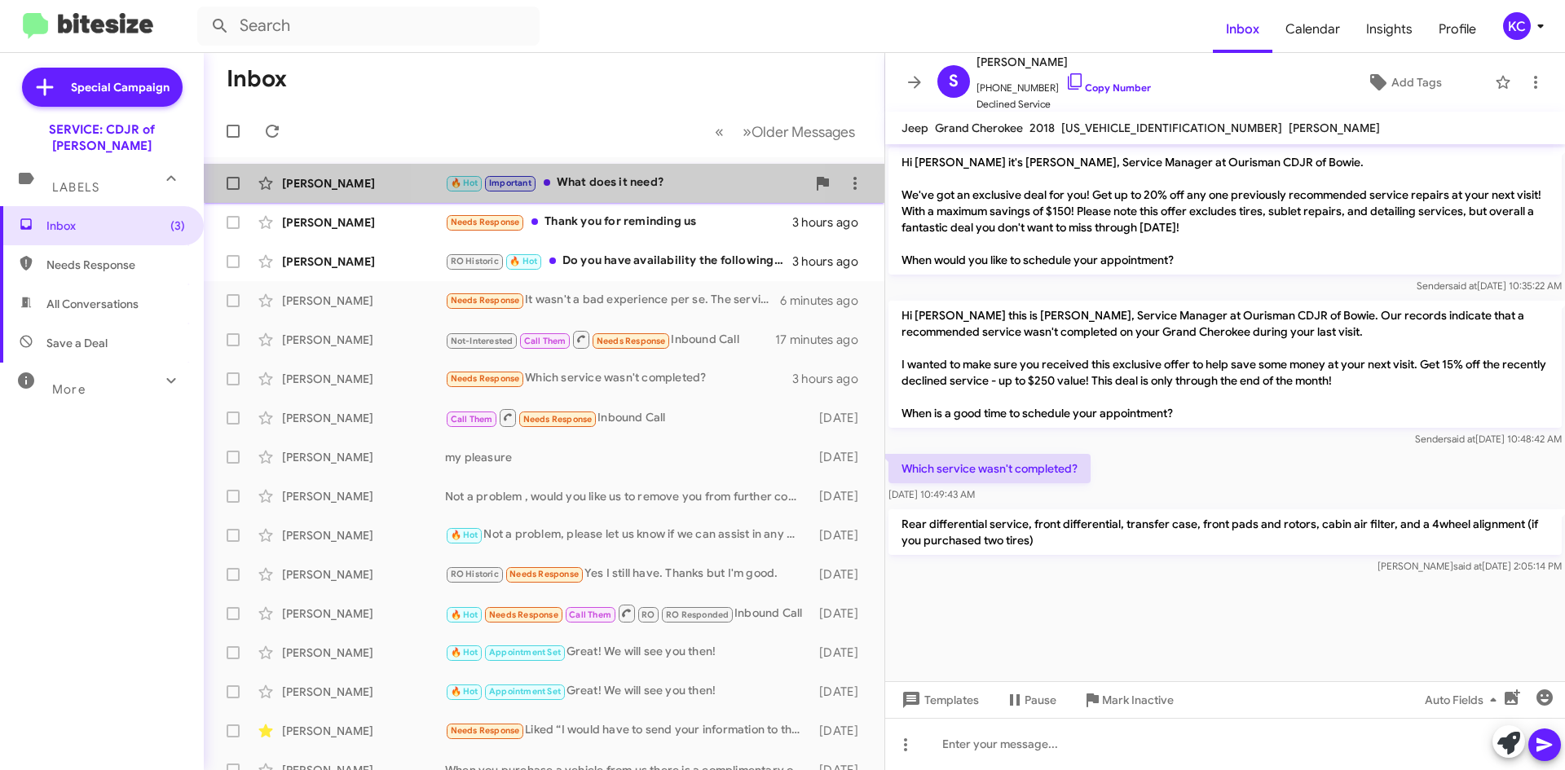
click at [620, 174] on div "🔥 Hot Important What does it need?" at bounding box center [625, 183] width 361 height 19
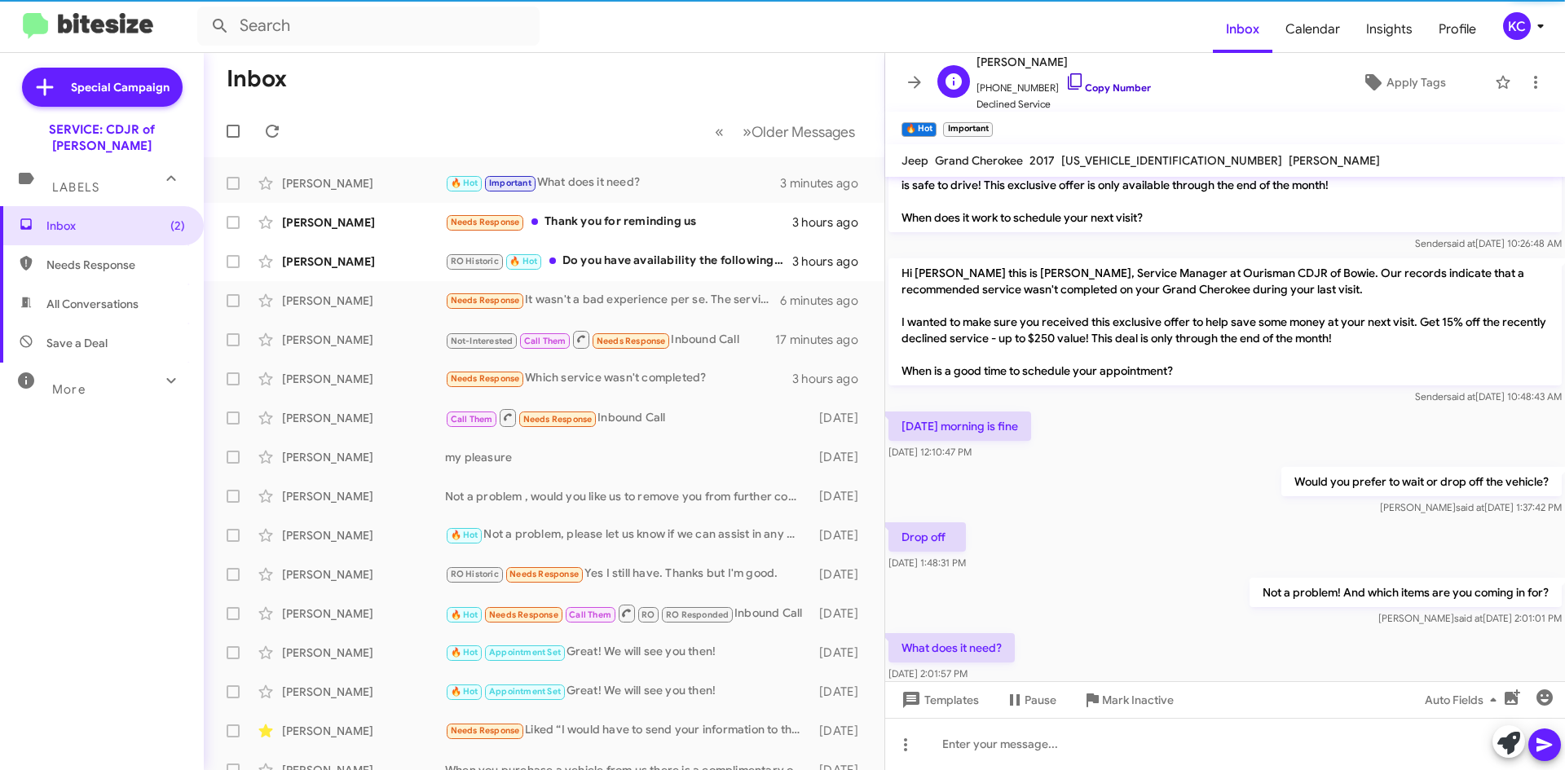
click at [1065, 80] on icon at bounding box center [1075, 82] width 20 height 20
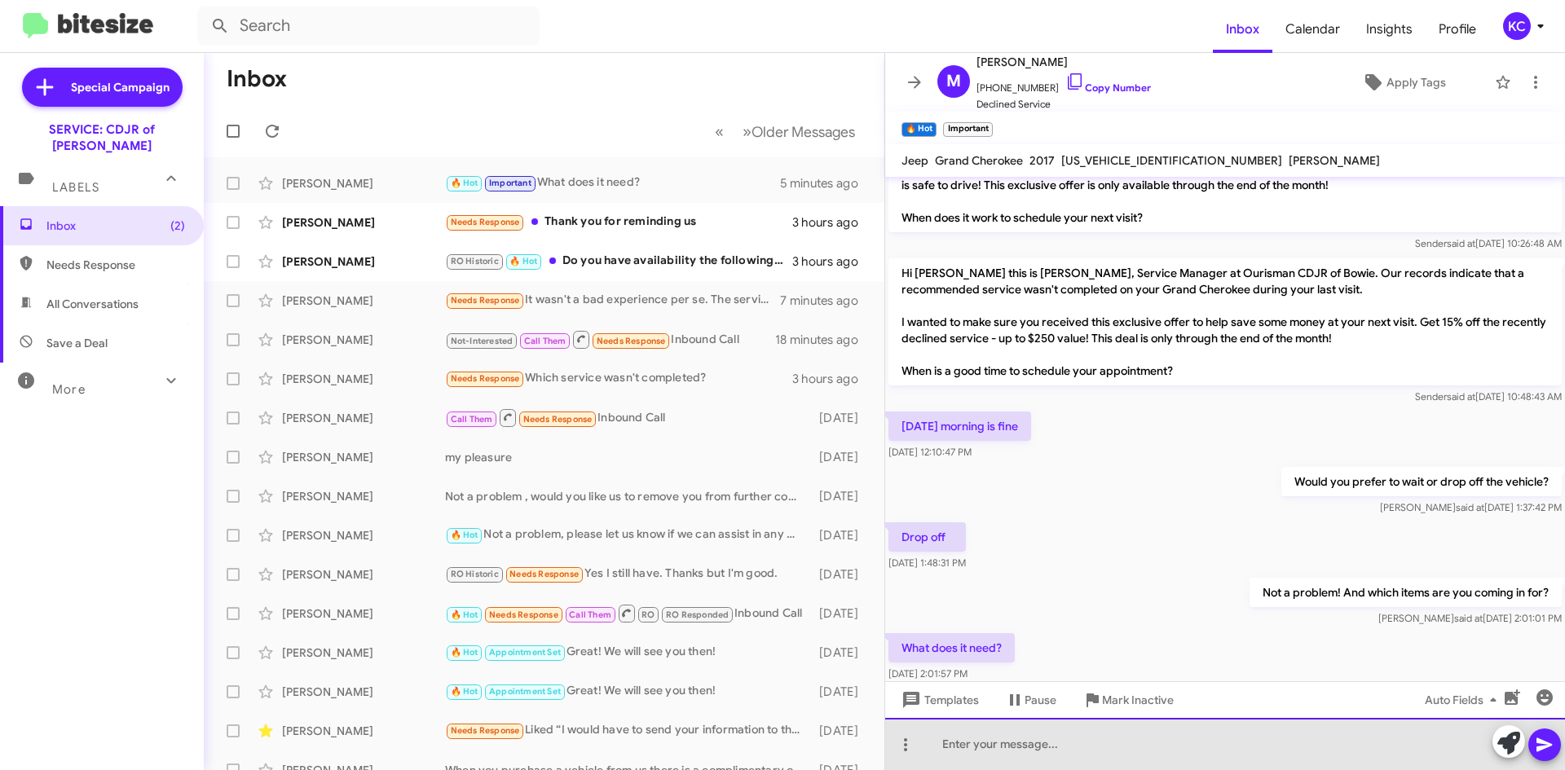
click at [1113, 743] on div at bounding box center [1225, 744] width 680 height 52
click at [1115, 745] on div "engine and cabin air filter," at bounding box center [1225, 744] width 680 height 52
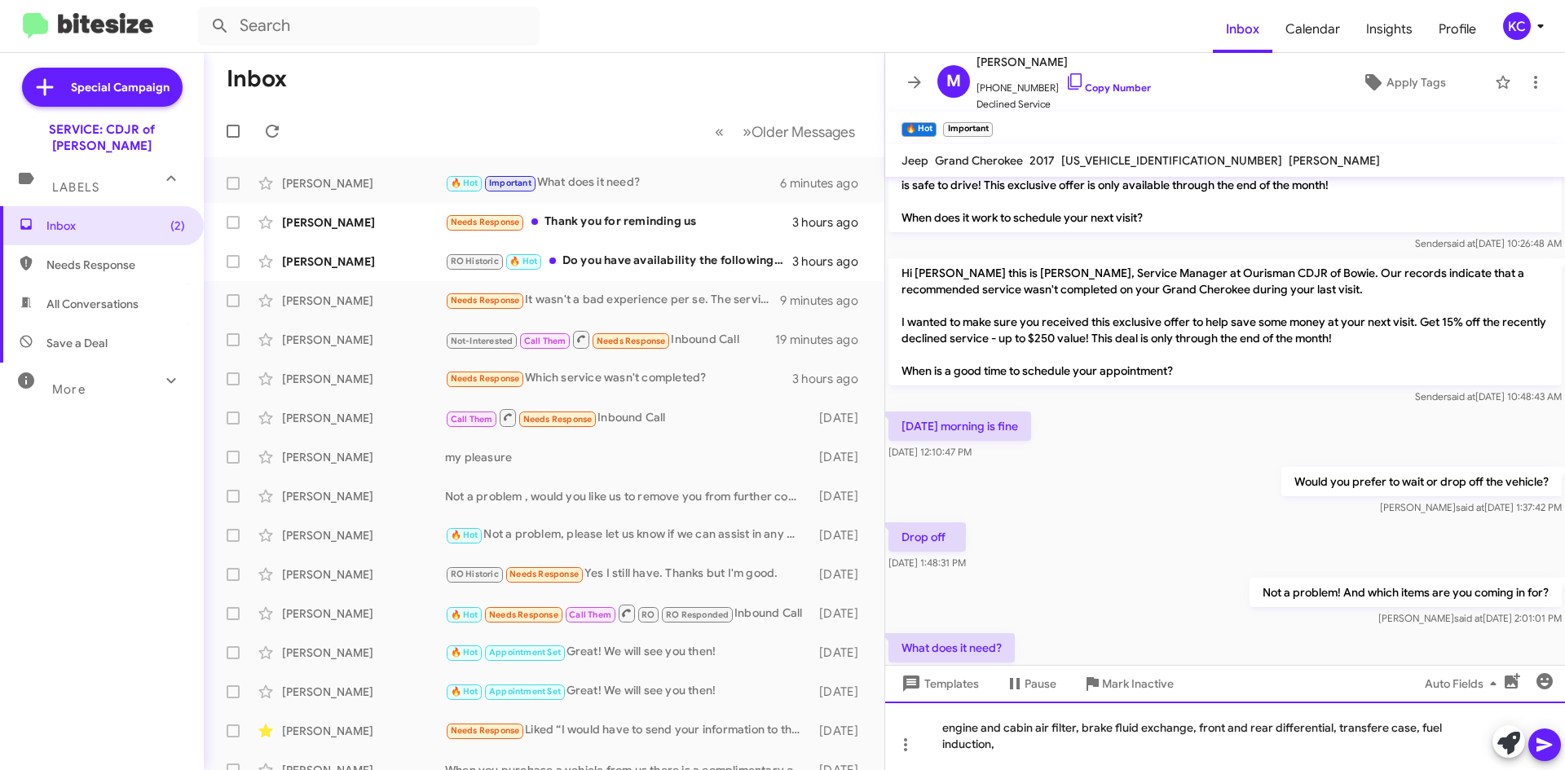
click at [1372, 721] on div "engine and cabin air filter, brake fluid exchange, front and rear differential,…" at bounding box center [1225, 736] width 680 height 68
click at [1371, 724] on div "engine and cabin air filter, brake fluid exchange, front and rear differential,…" at bounding box center [1225, 736] width 680 height 68
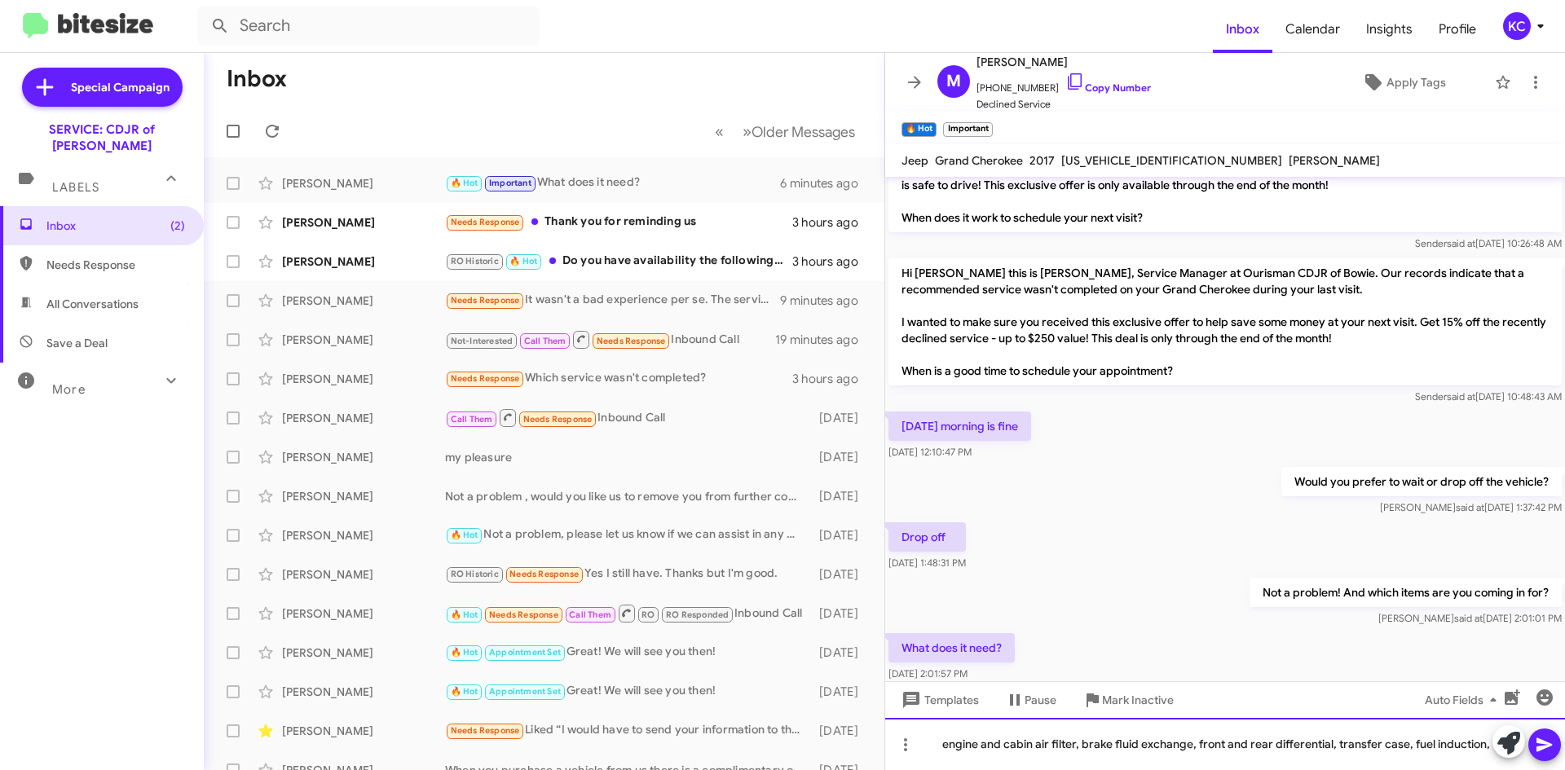
drag, startPoint x: 1484, startPoint y: 745, endPoint x: 1484, endPoint y: 768, distance: 22.8
click at [1484, 746] on div "engine and cabin air filter, brake fluid exchange, front and rear differential,…" at bounding box center [1225, 744] width 680 height 52
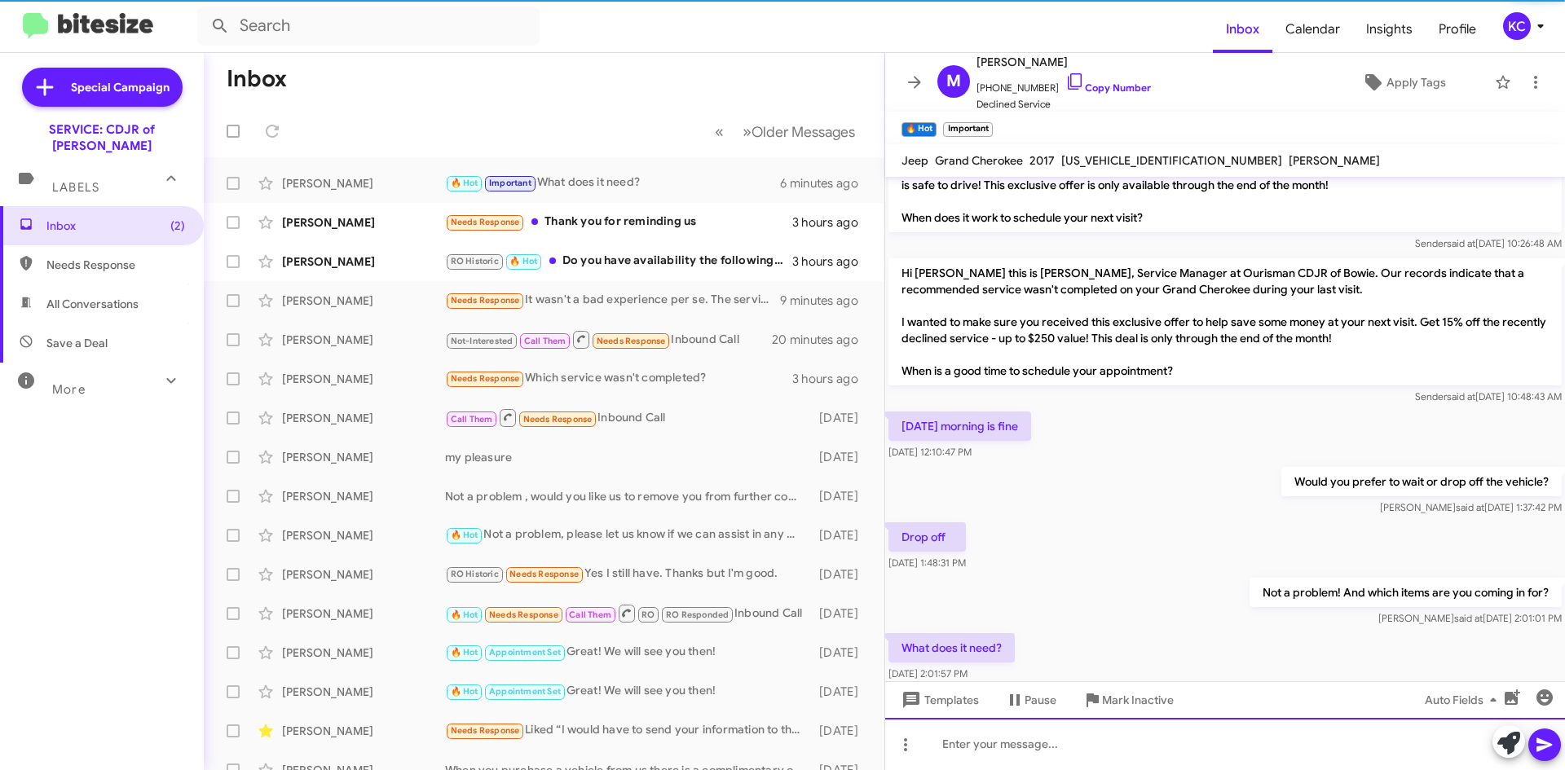
scroll to position [183, 0]
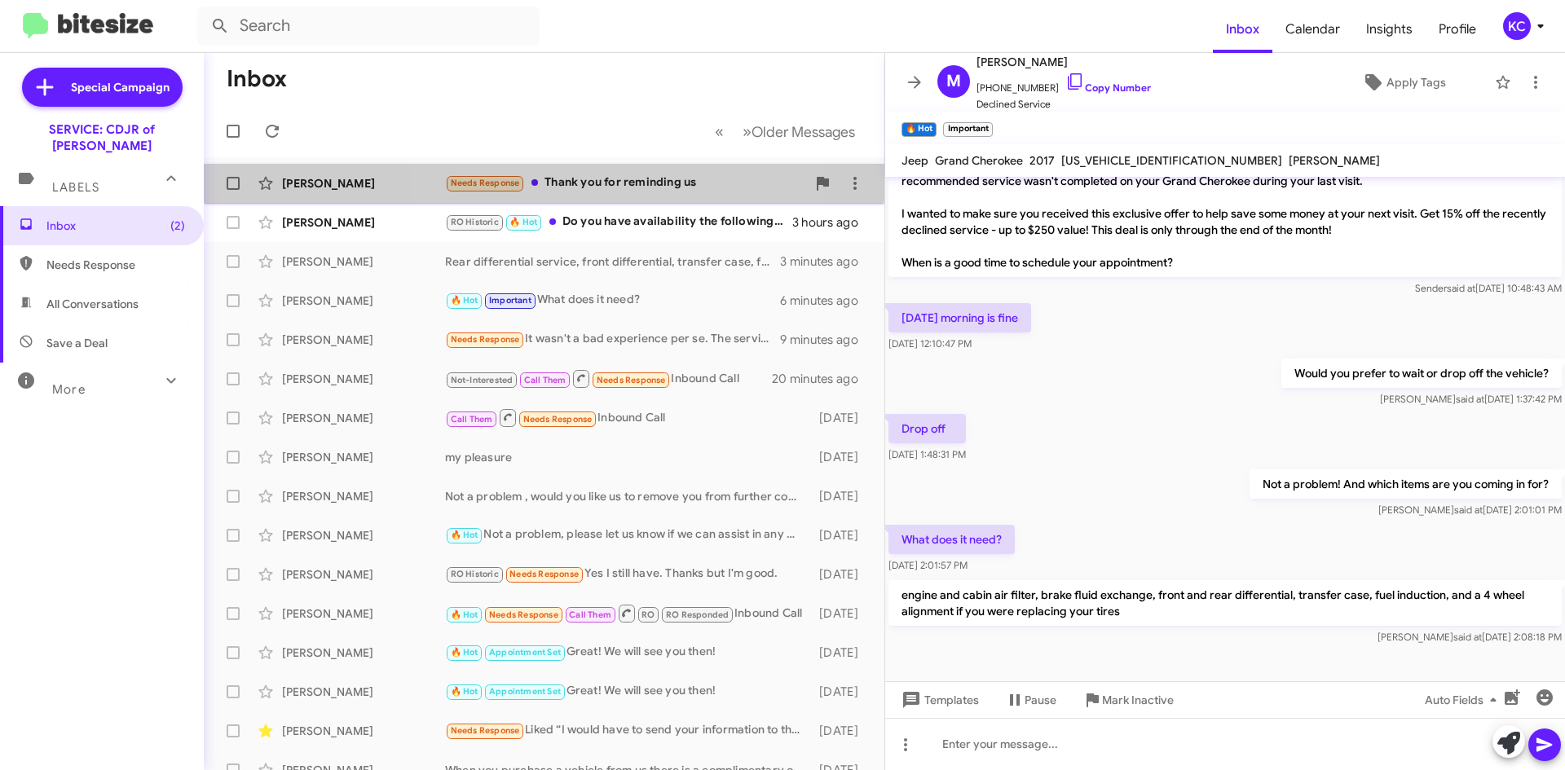
click at [590, 199] on div "[PERSON_NAME] Needs Response Thank you for reminding us 3 hours ago" at bounding box center [544, 183] width 655 height 33
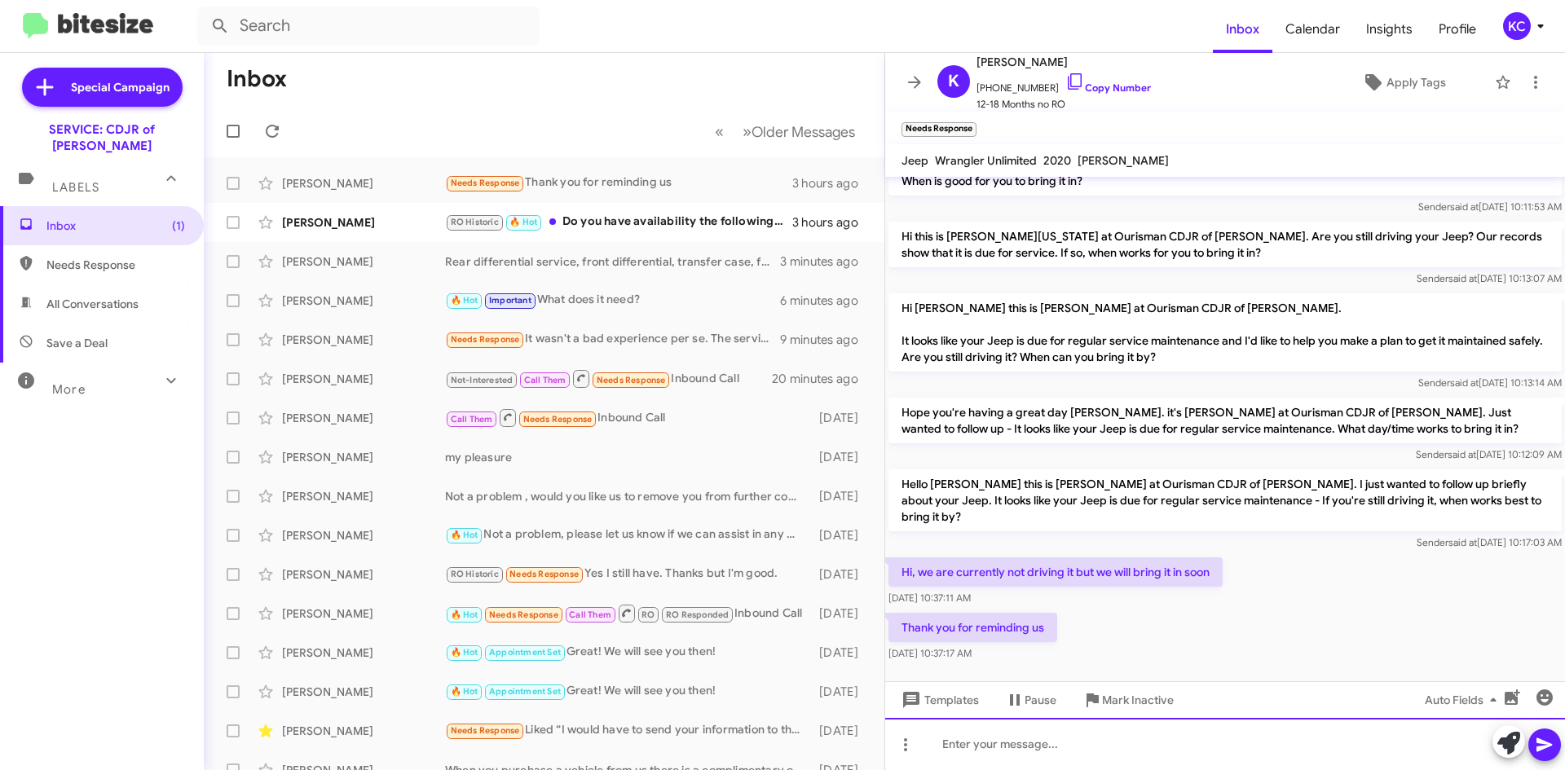
click at [1144, 750] on div at bounding box center [1225, 744] width 680 height 52
click at [1015, 743] on div "of course!! Pleasae let us know if we can assist in any way" at bounding box center [1225, 744] width 680 height 52
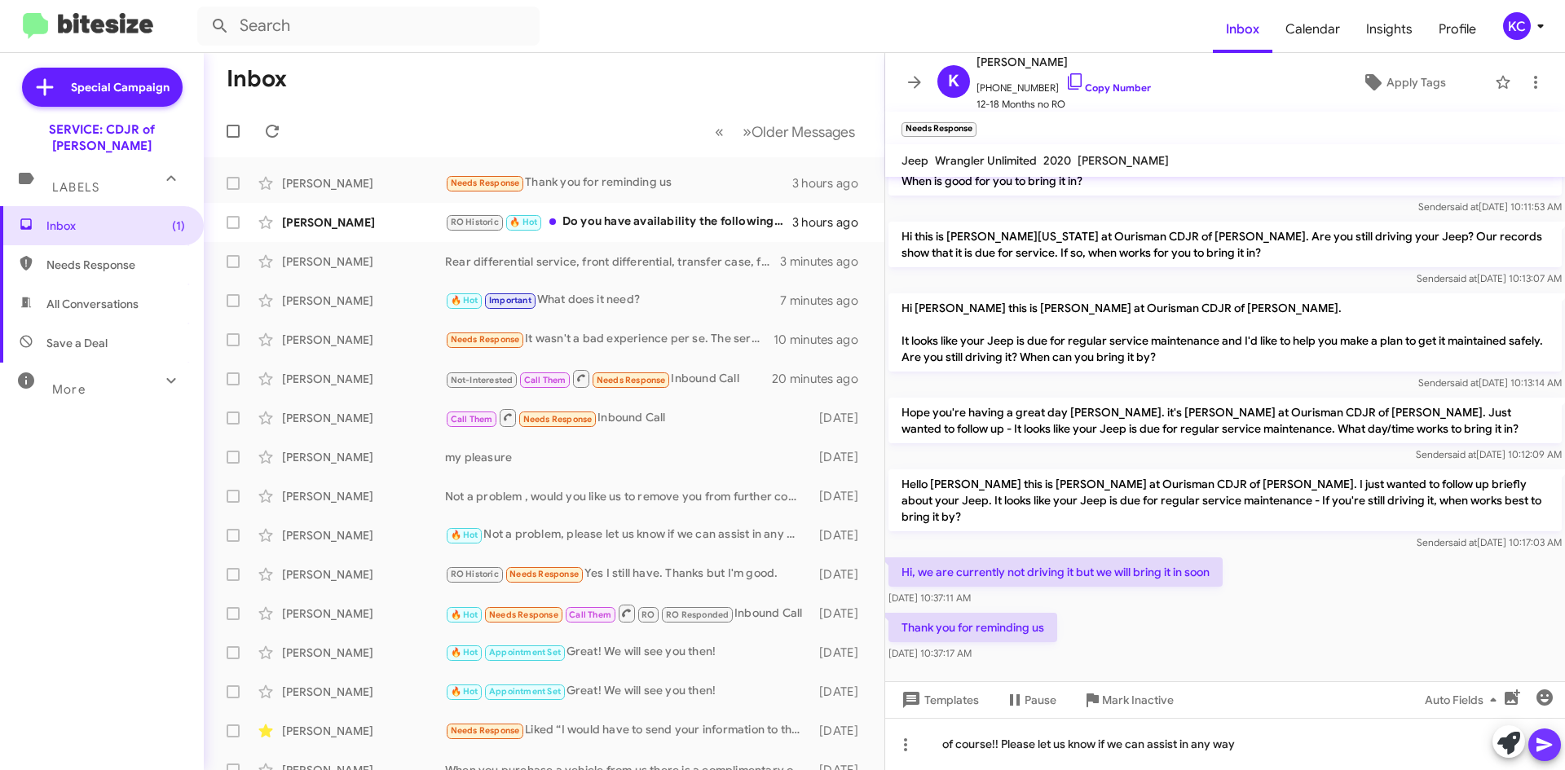
click at [1544, 745] on icon at bounding box center [1545, 745] width 20 height 20
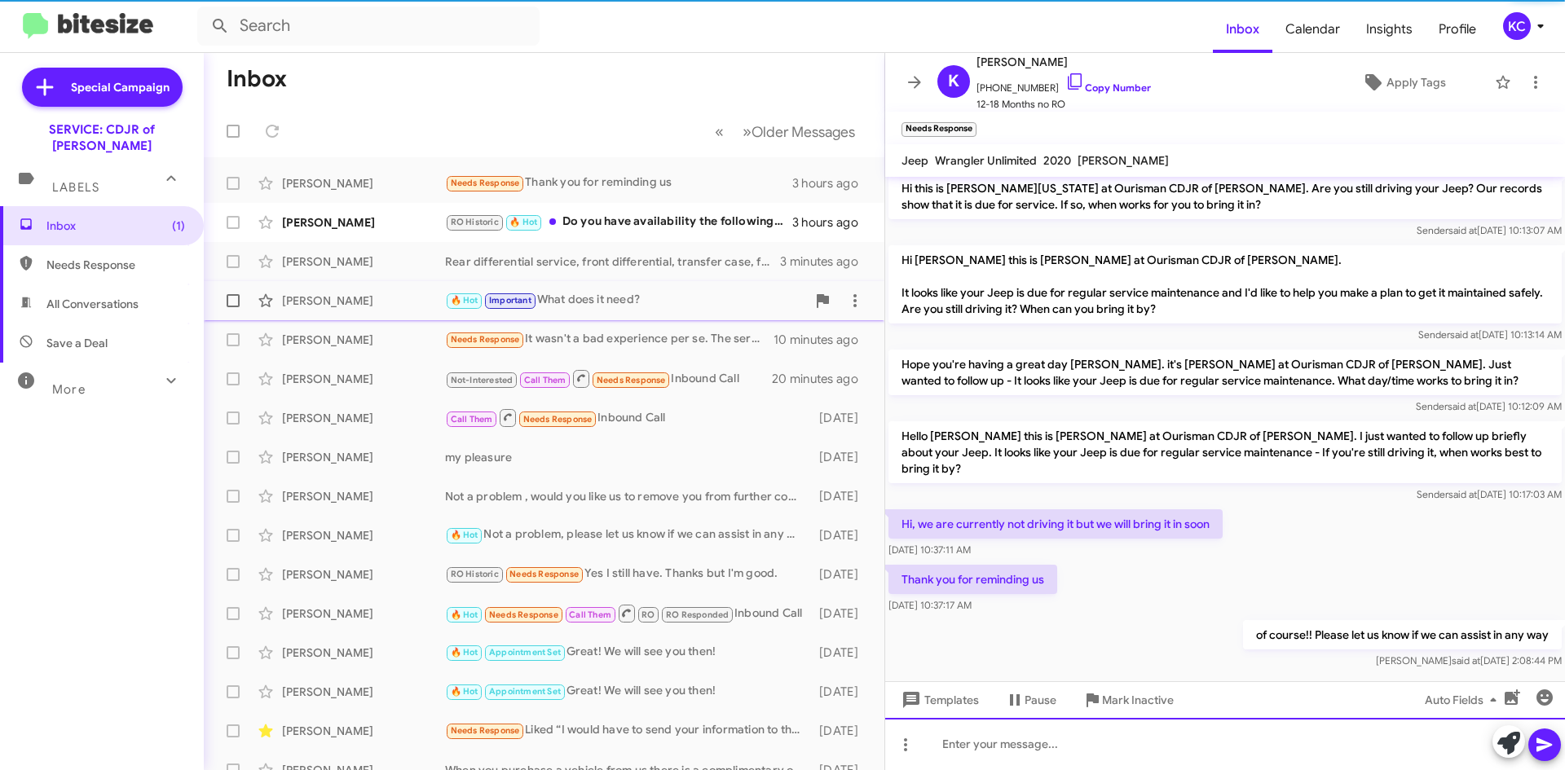
scroll to position [194, 0]
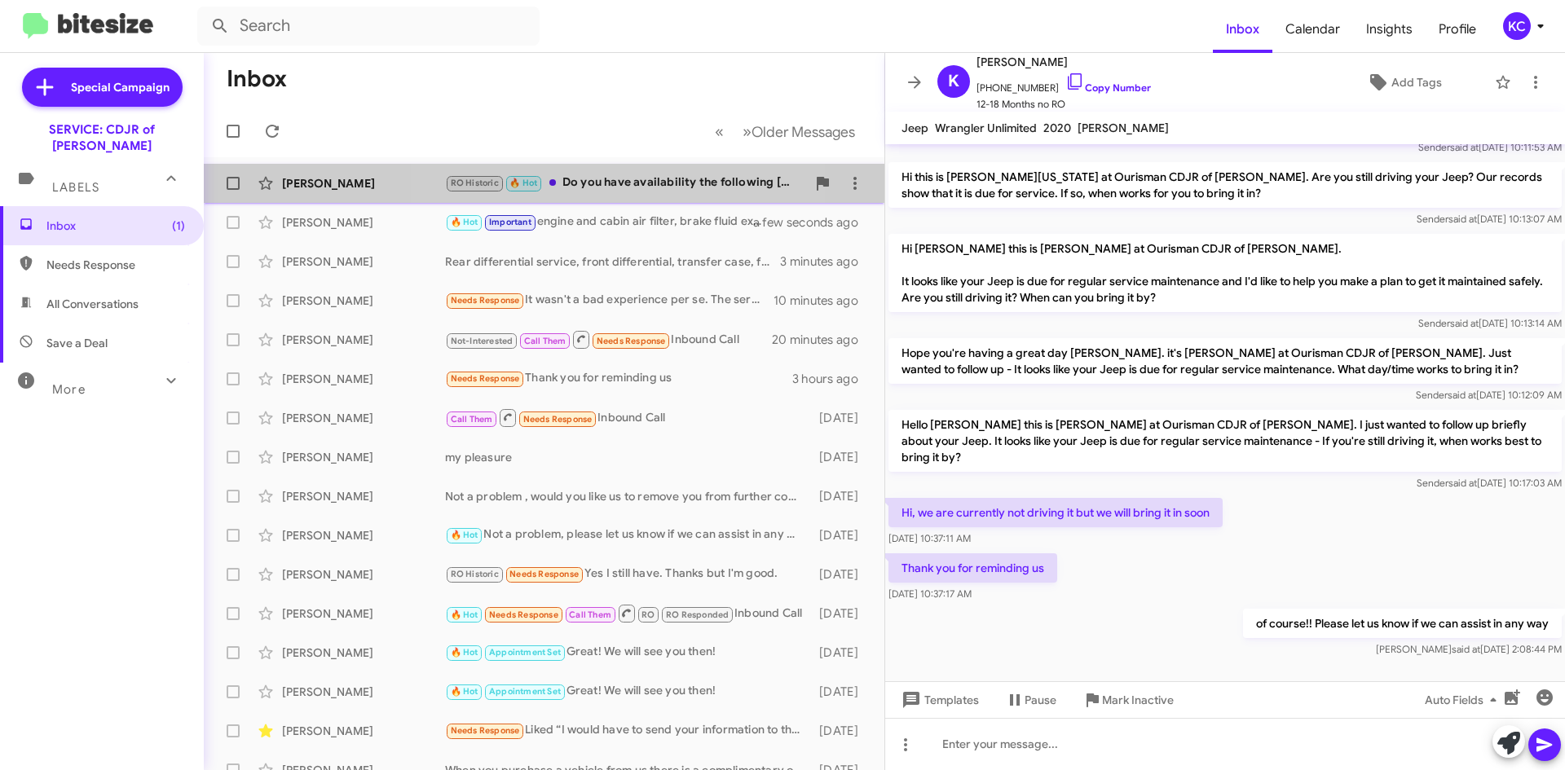
click at [624, 185] on div "RO Historic 🔥 Hot Do you have availability the following [DATE]?" at bounding box center [625, 183] width 361 height 19
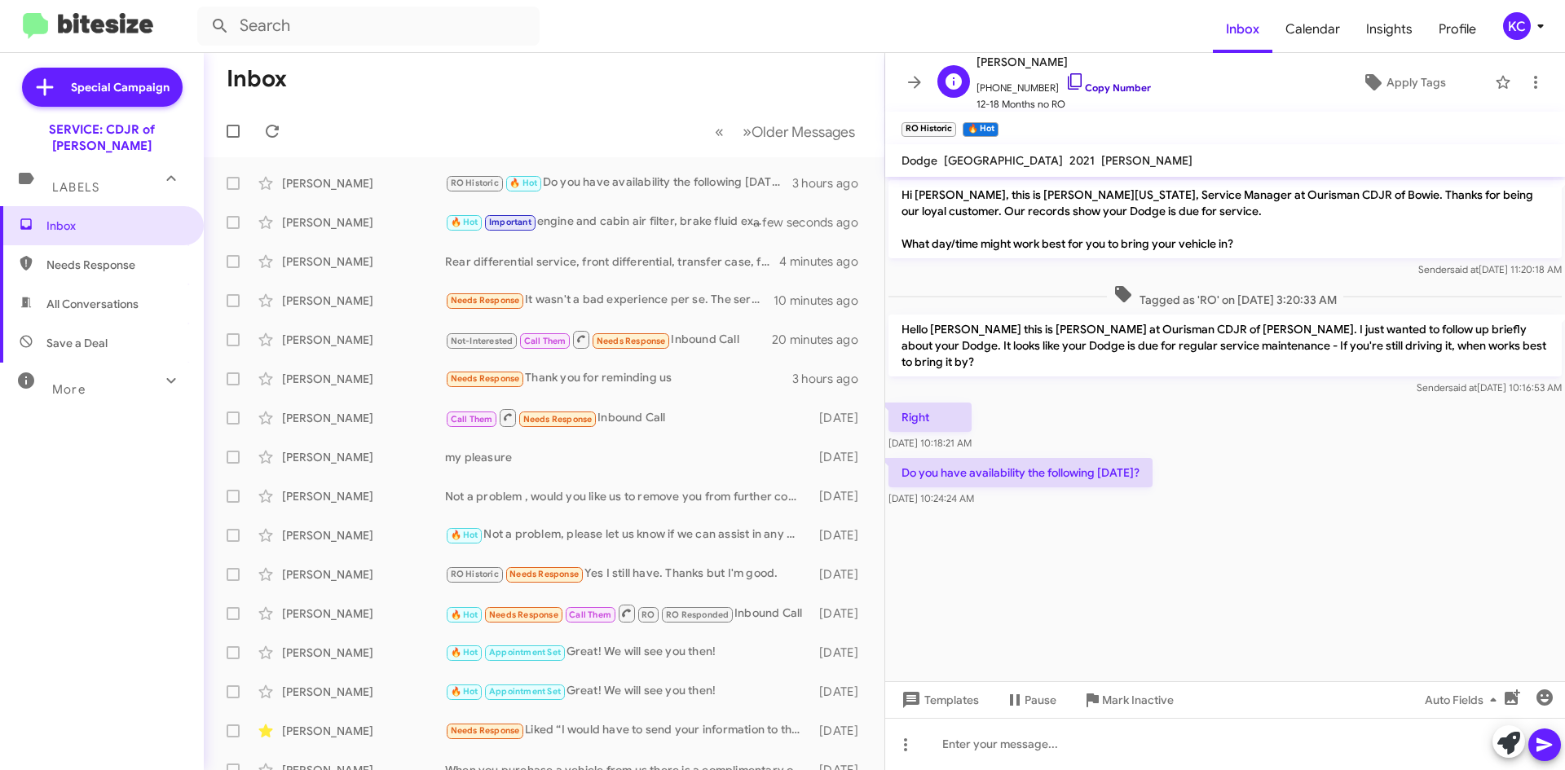
click at [1065, 80] on icon at bounding box center [1075, 82] width 20 height 20
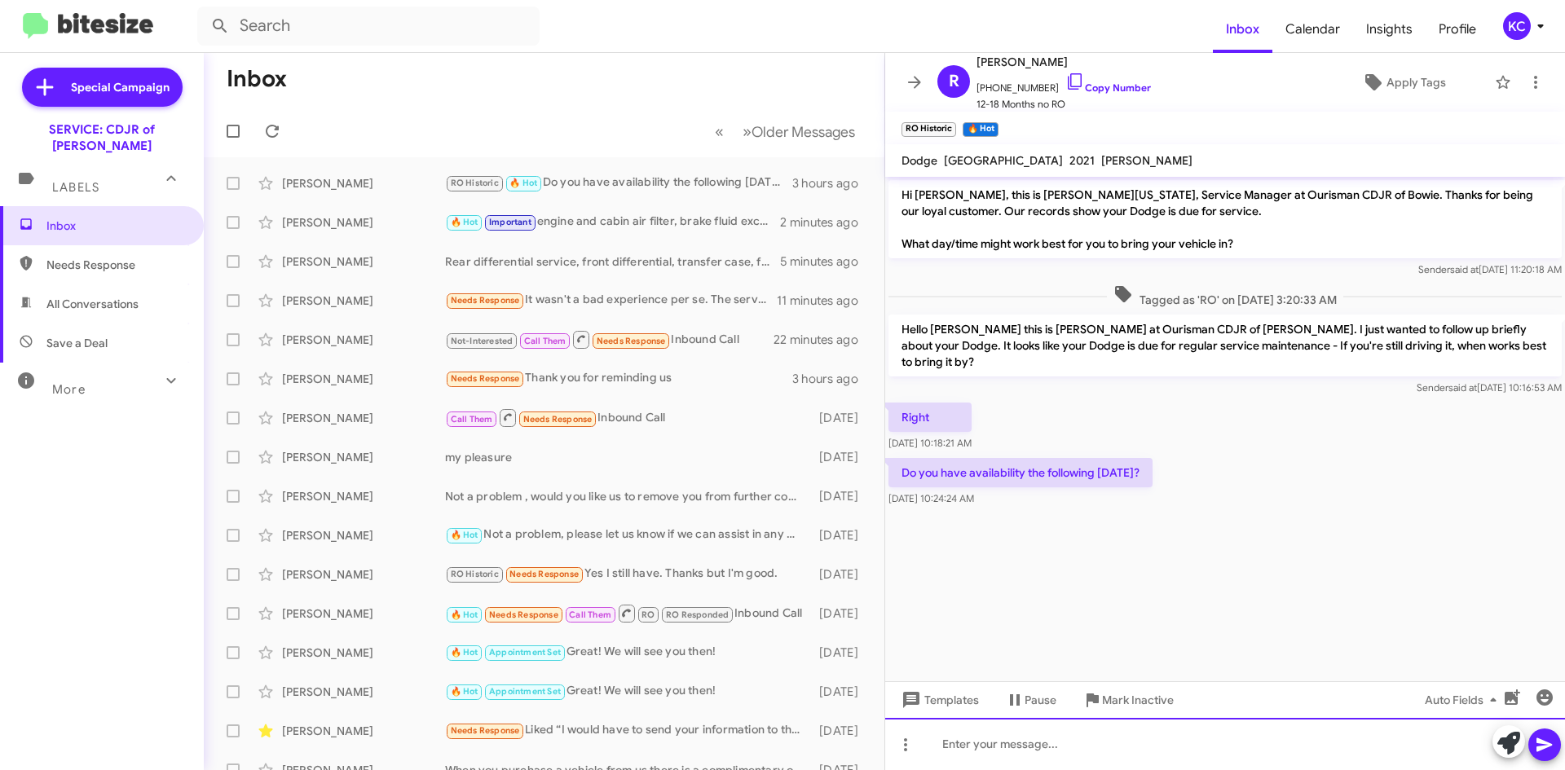
click at [1030, 746] on div at bounding box center [1225, 744] width 680 height 52
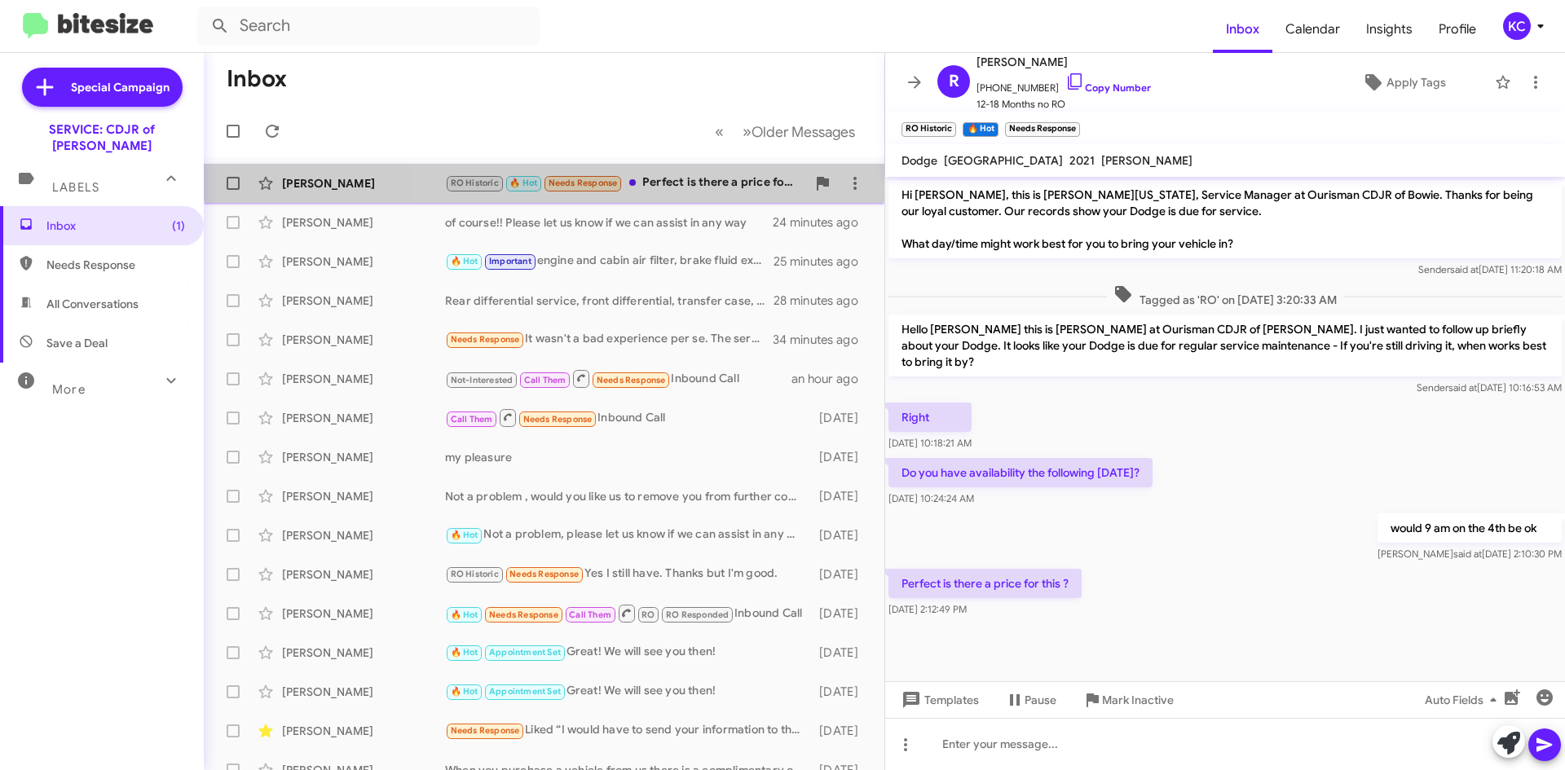
click at [686, 171] on div "[PERSON_NAME] RO Historic 🔥 Hot Needs Response Perfect is there a price for thi…" at bounding box center [544, 183] width 655 height 33
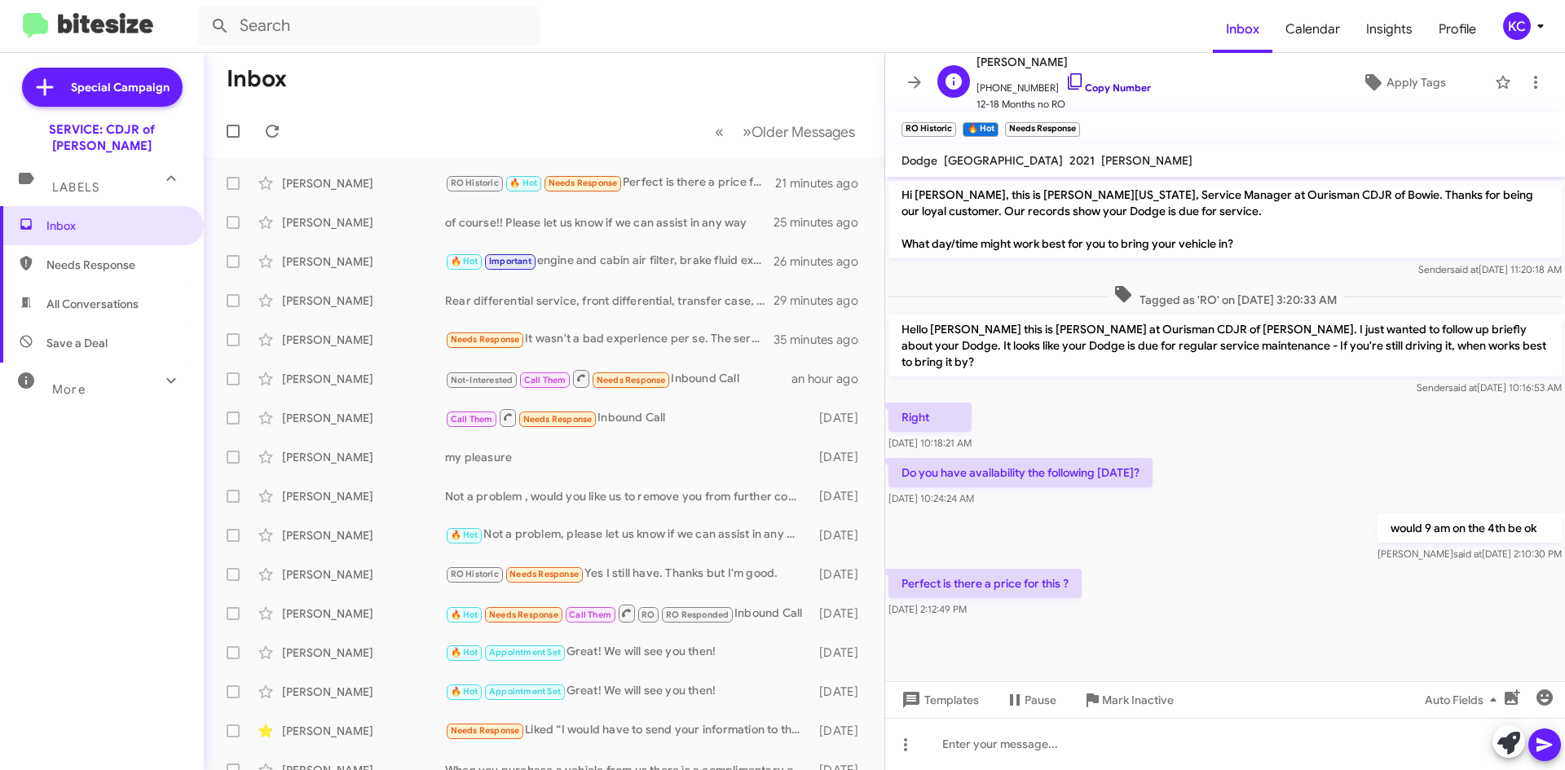
click at [1065, 83] on icon at bounding box center [1075, 82] width 20 height 20
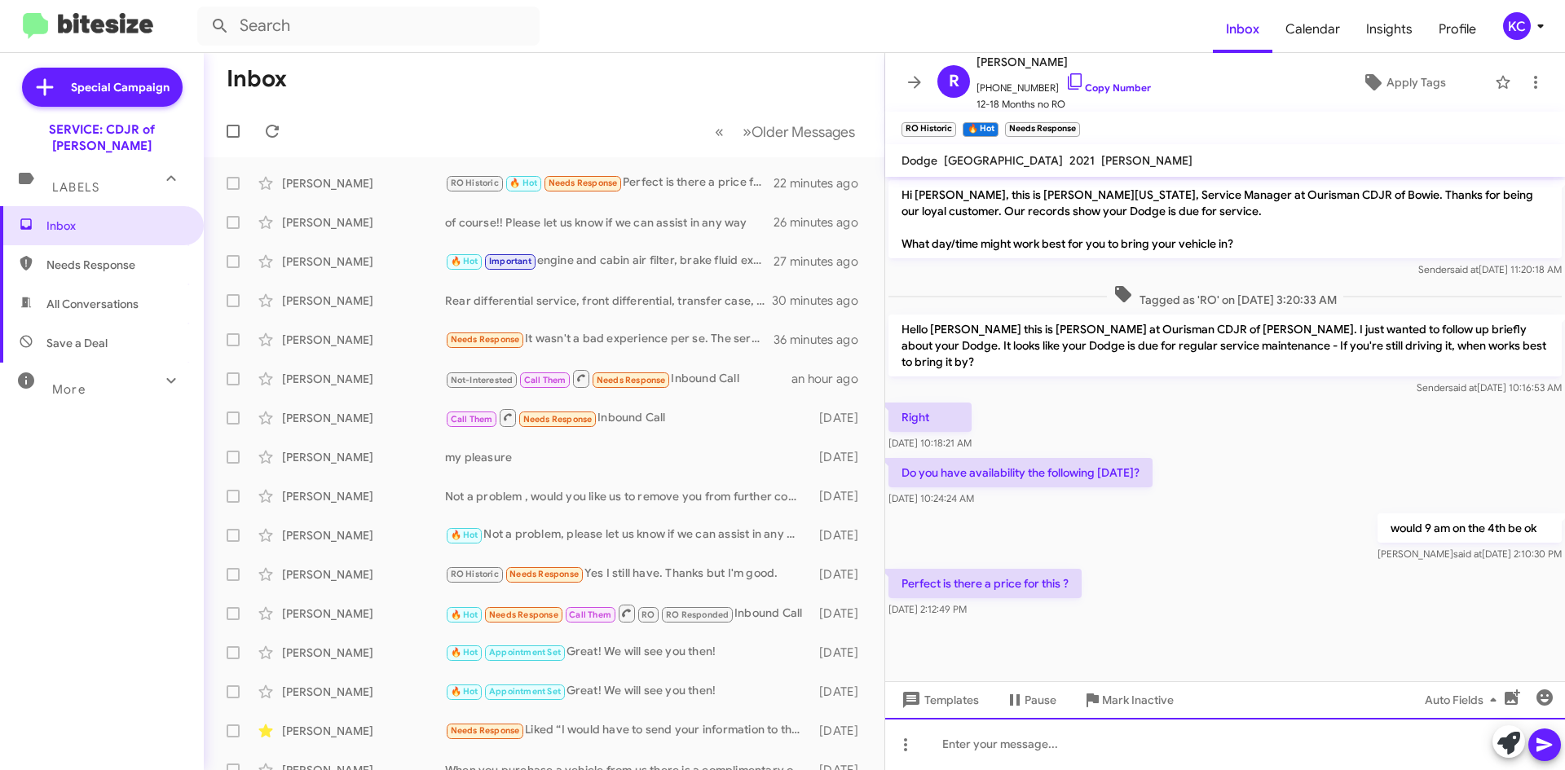
click at [1095, 748] on div at bounding box center [1225, 744] width 680 height 52
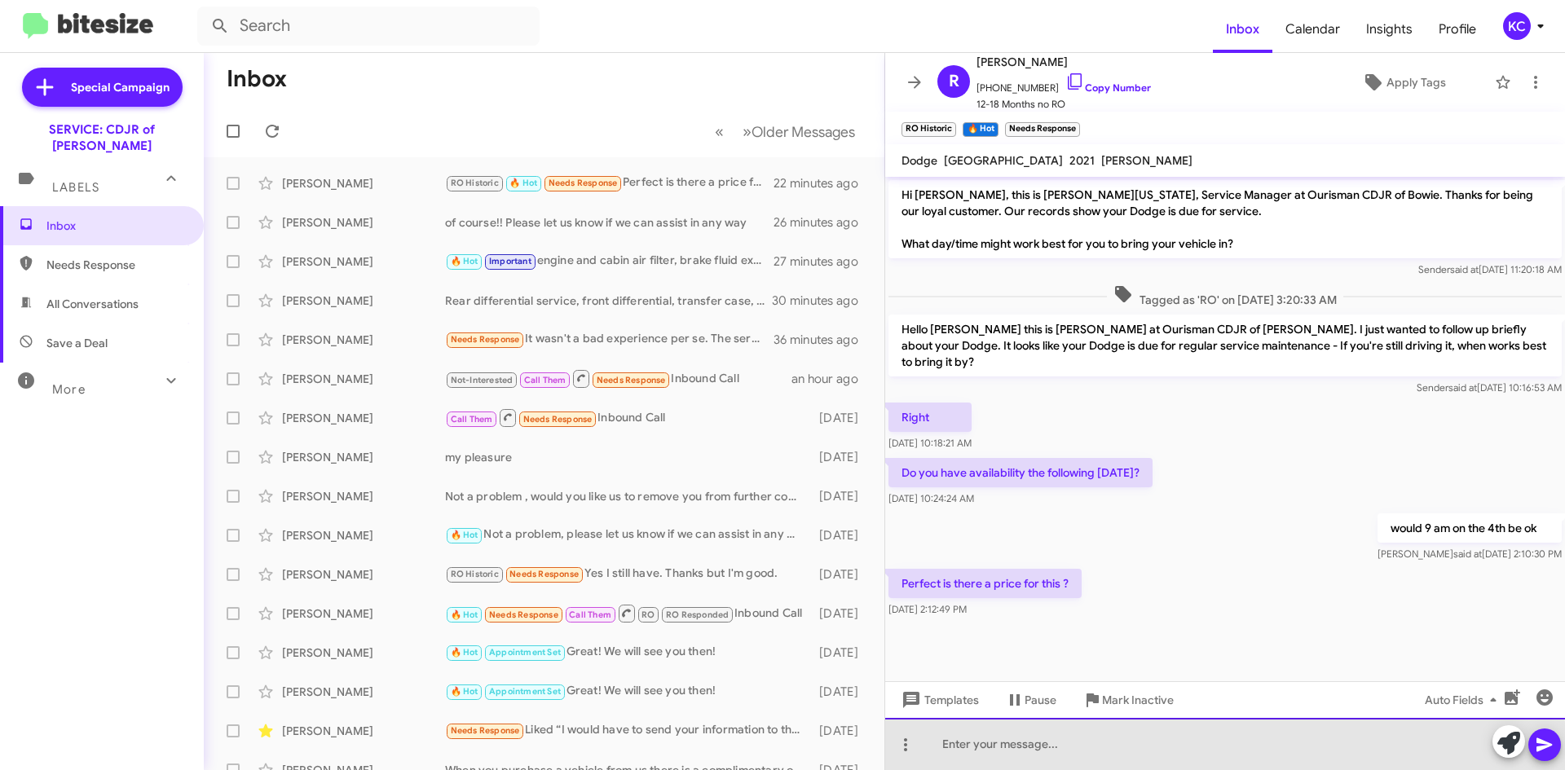
click at [1065, 761] on div at bounding box center [1225, 744] width 680 height 52
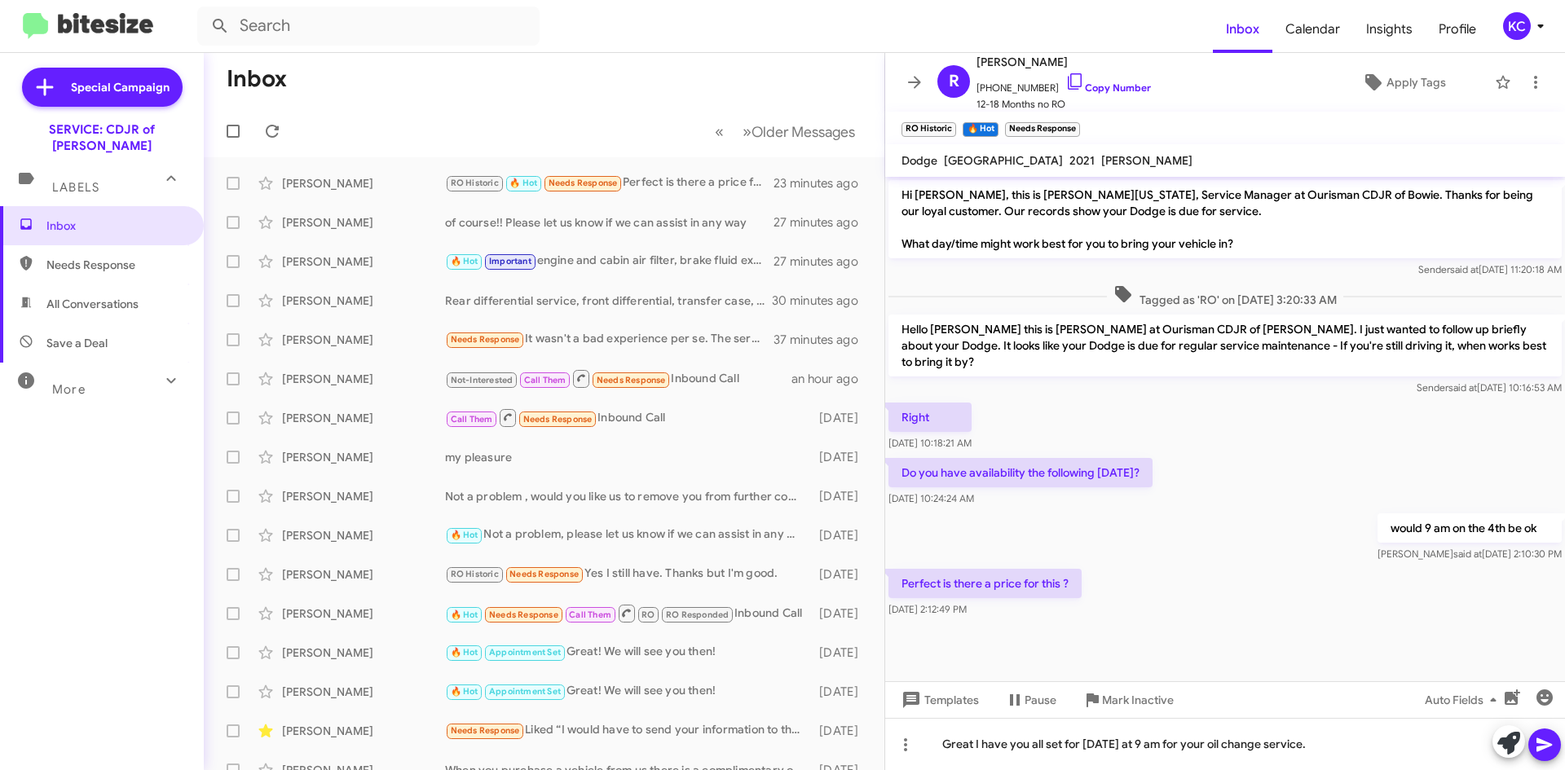
click at [1549, 754] on icon at bounding box center [1545, 745] width 20 height 20
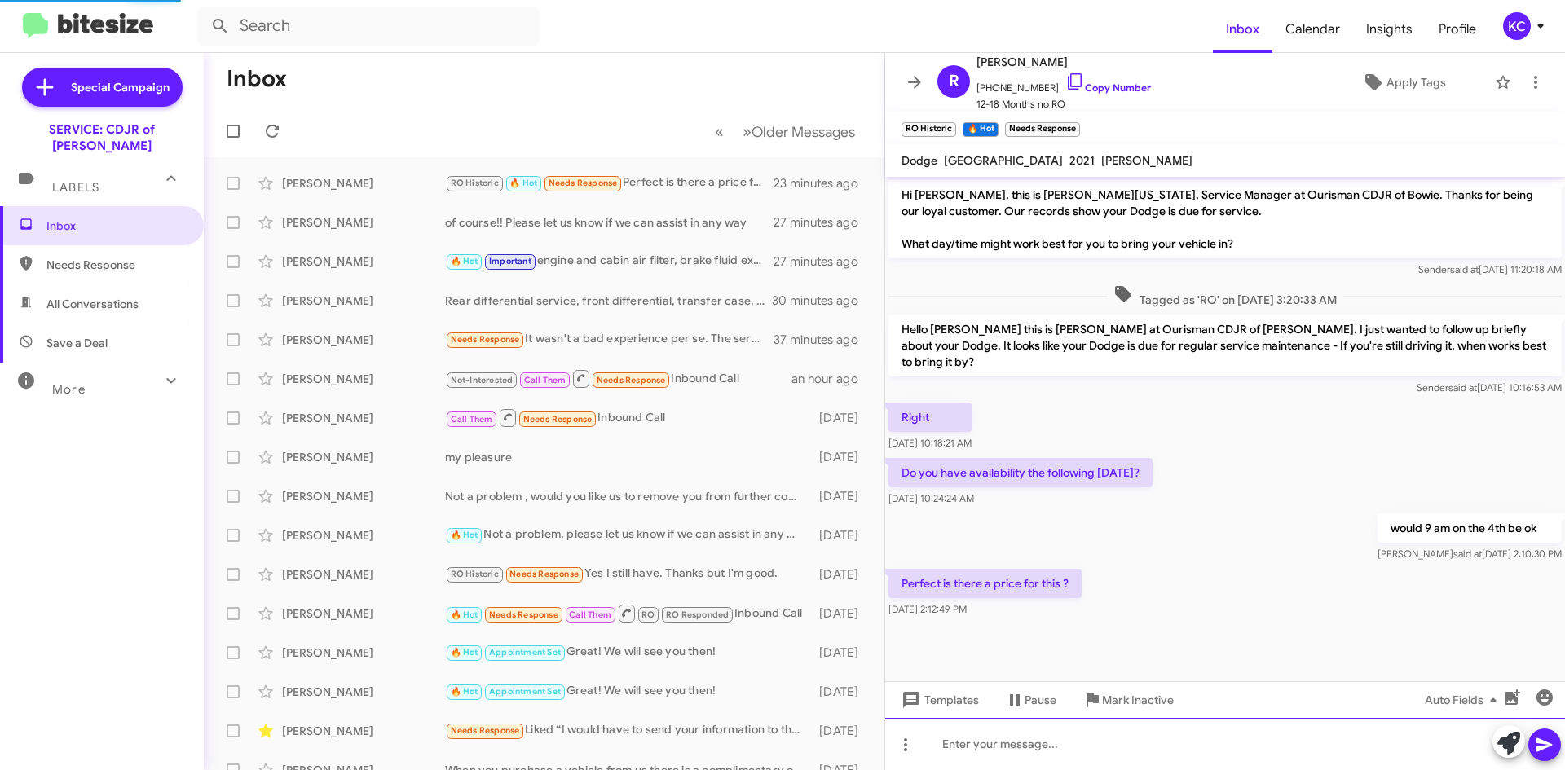
scroll to position [11, 0]
